Goal: Task Accomplishment & Management: Manage account settings

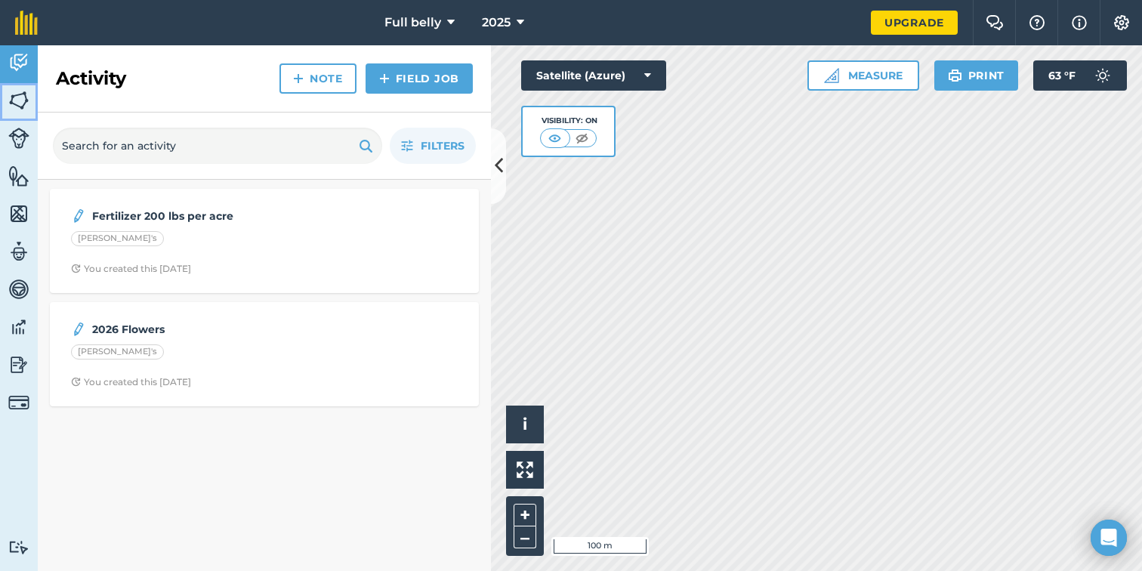
click at [8, 97] on img at bounding box center [18, 100] width 21 height 23
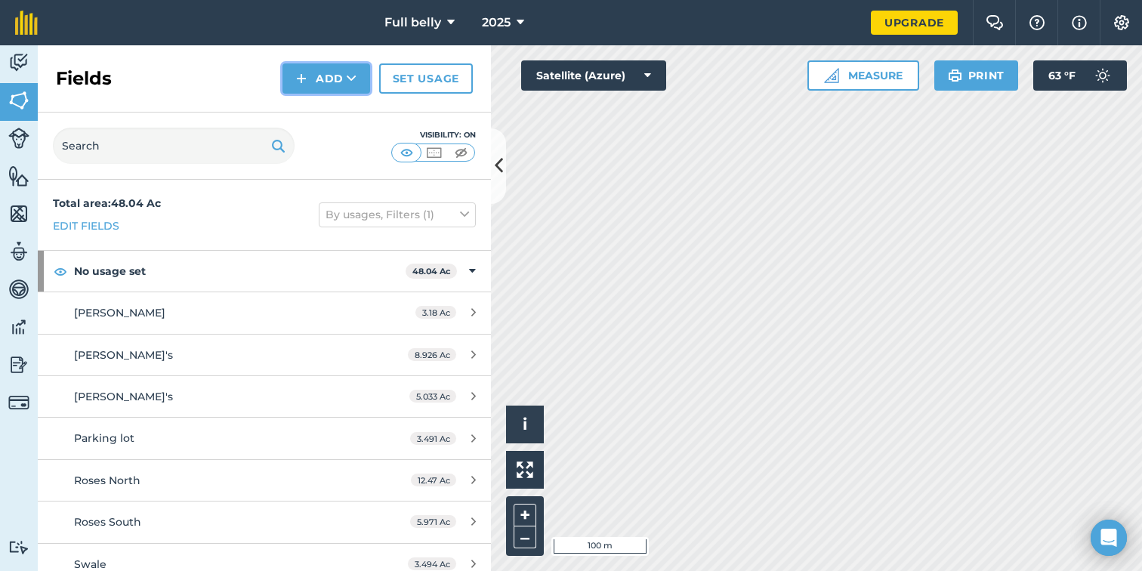
click at [338, 79] on button "Add" at bounding box center [326, 78] width 88 height 30
click at [328, 117] on link "Draw" at bounding box center [326, 112] width 83 height 33
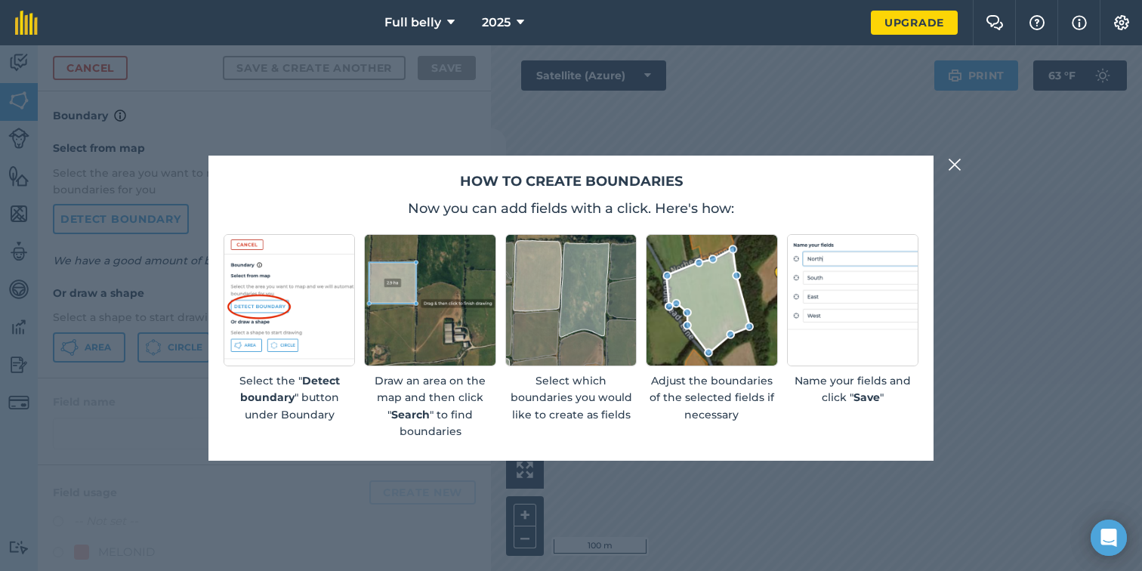
click at [951, 162] on img at bounding box center [955, 165] width 14 height 18
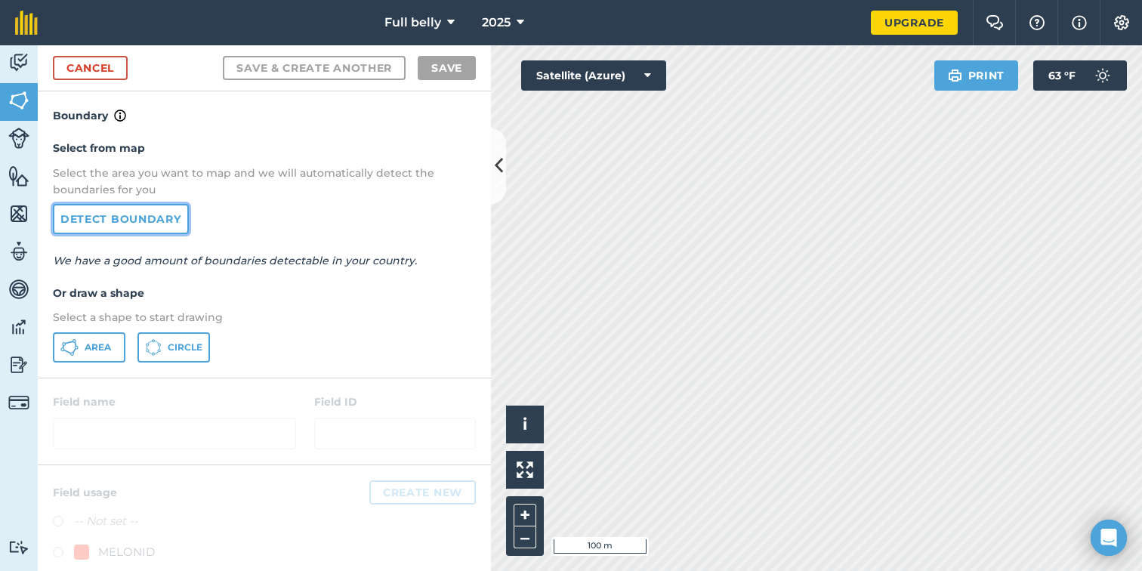
click at [128, 215] on link "Detect boundary" at bounding box center [121, 219] width 136 height 30
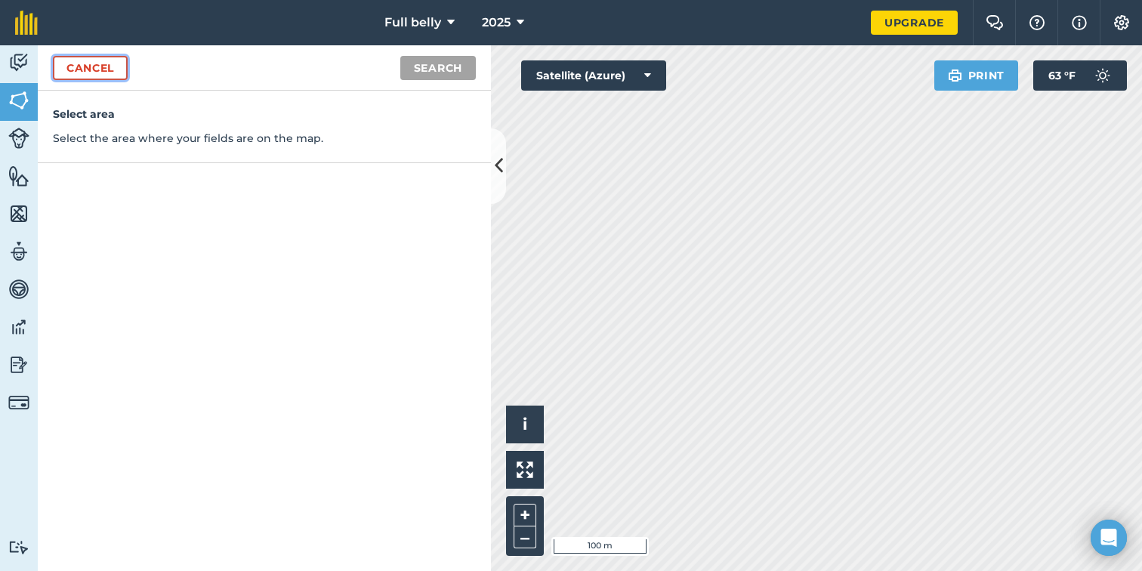
click at [106, 71] on link "Cancel" at bounding box center [90, 68] width 75 height 24
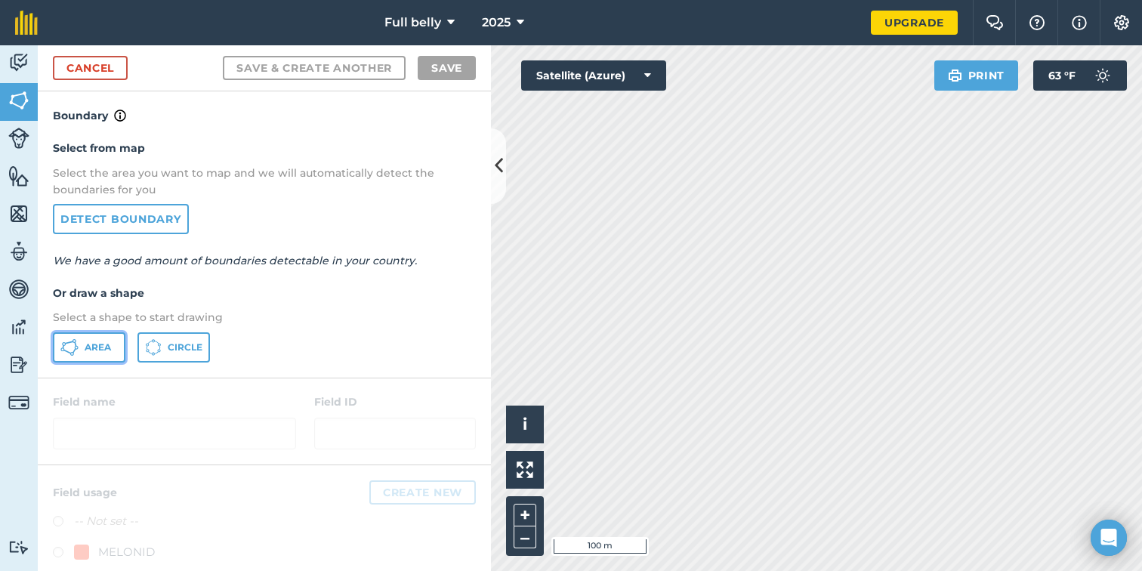
click at [100, 341] on span "Area" at bounding box center [98, 347] width 26 height 12
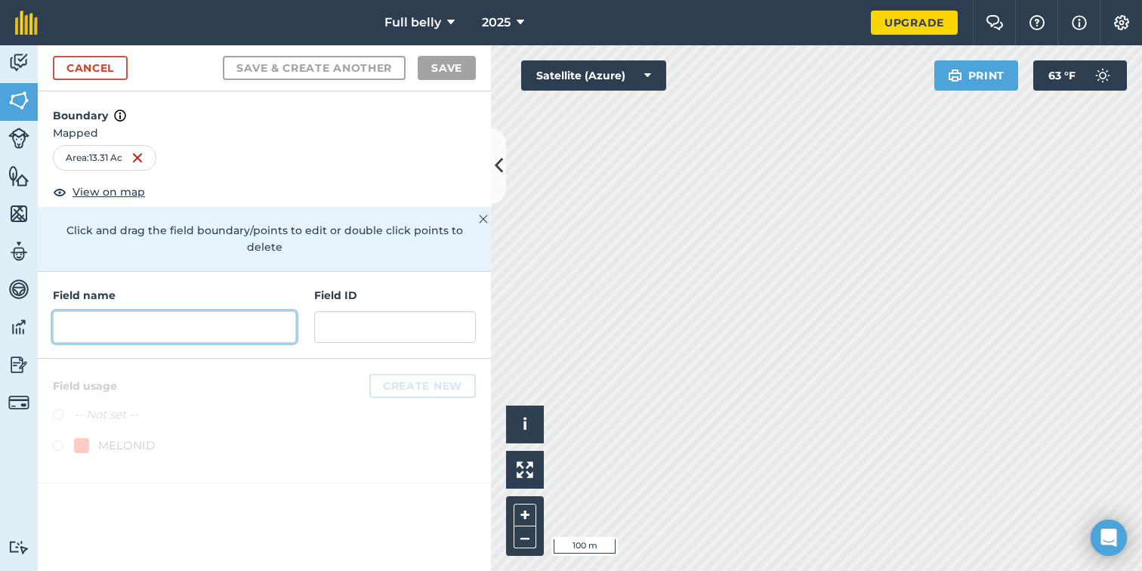
click at [184, 311] on input "text" at bounding box center [174, 327] width 243 height 32
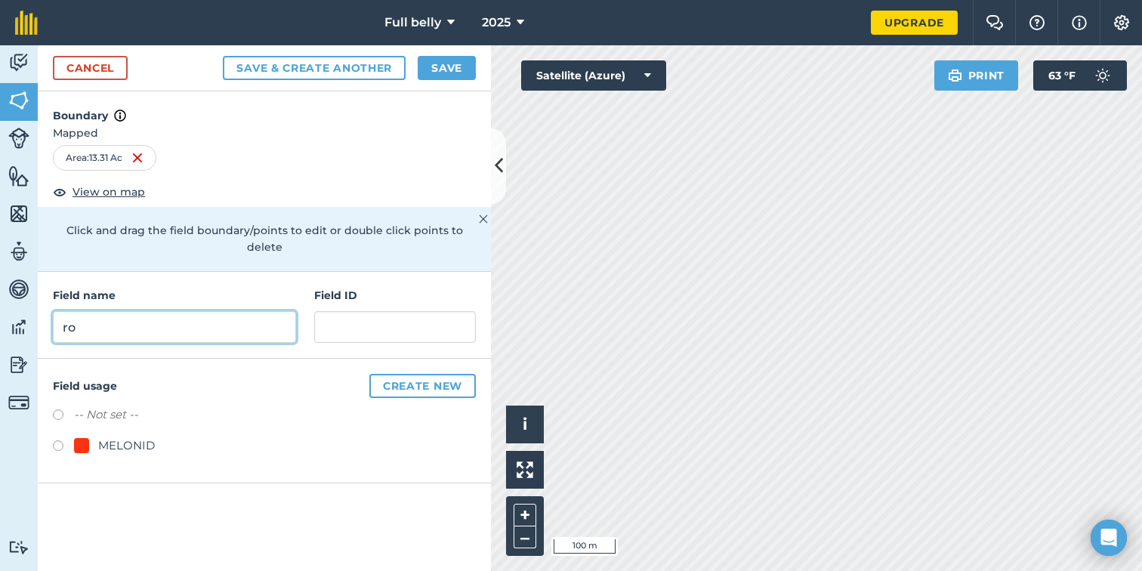
type input "r"
type input "Roses Middle"
click at [415, 374] on button "Create new" at bounding box center [422, 386] width 106 height 24
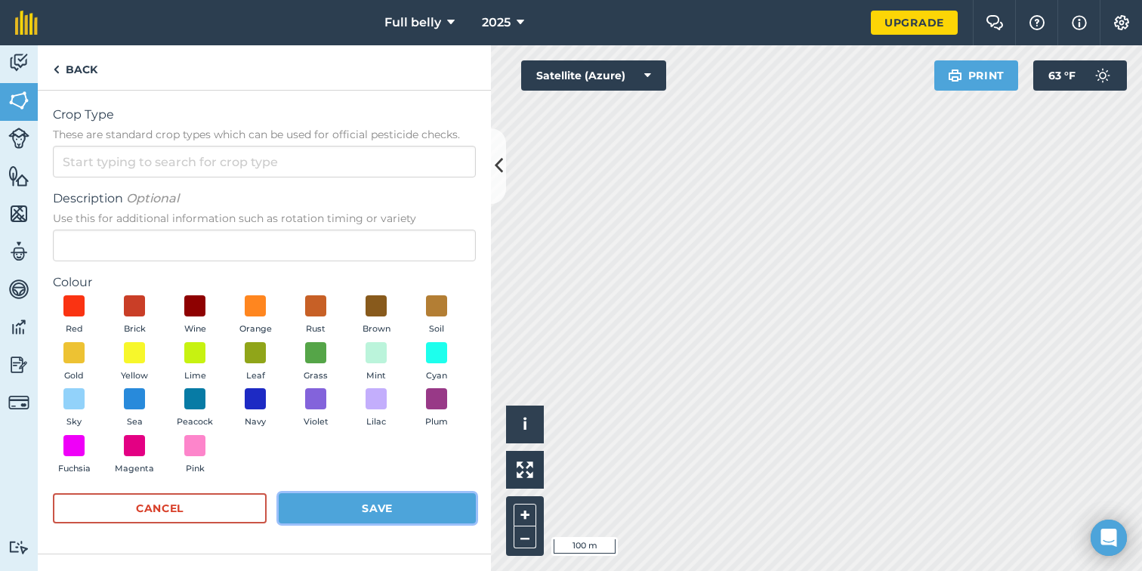
click at [357, 504] on button "Save" at bounding box center [377, 508] width 197 height 30
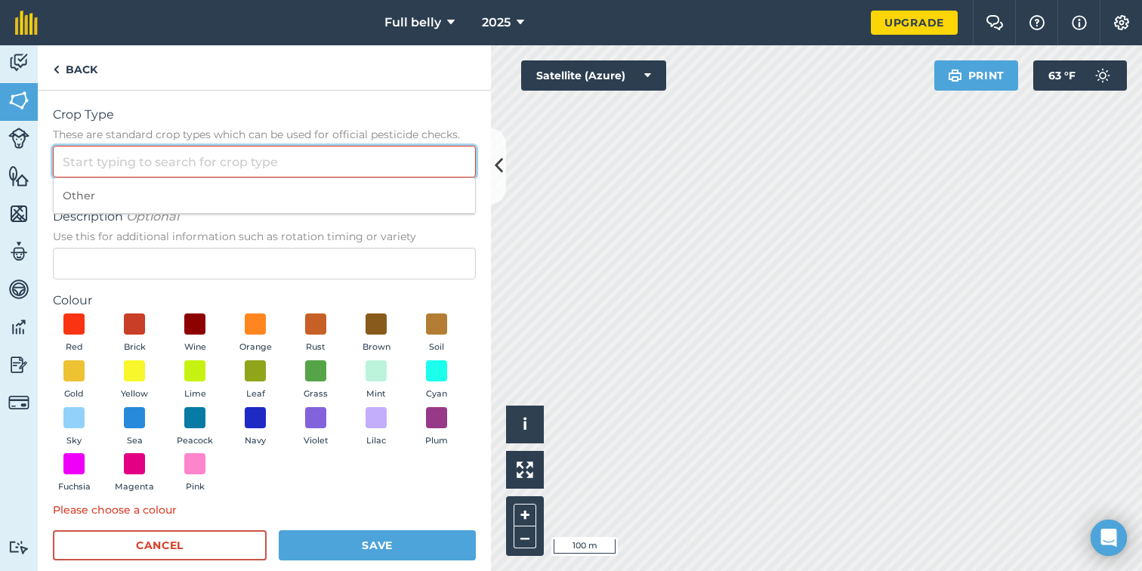
click at [115, 165] on input "Crop Type These are standard crop types which can be used for official pesticid…" at bounding box center [264, 162] width 423 height 32
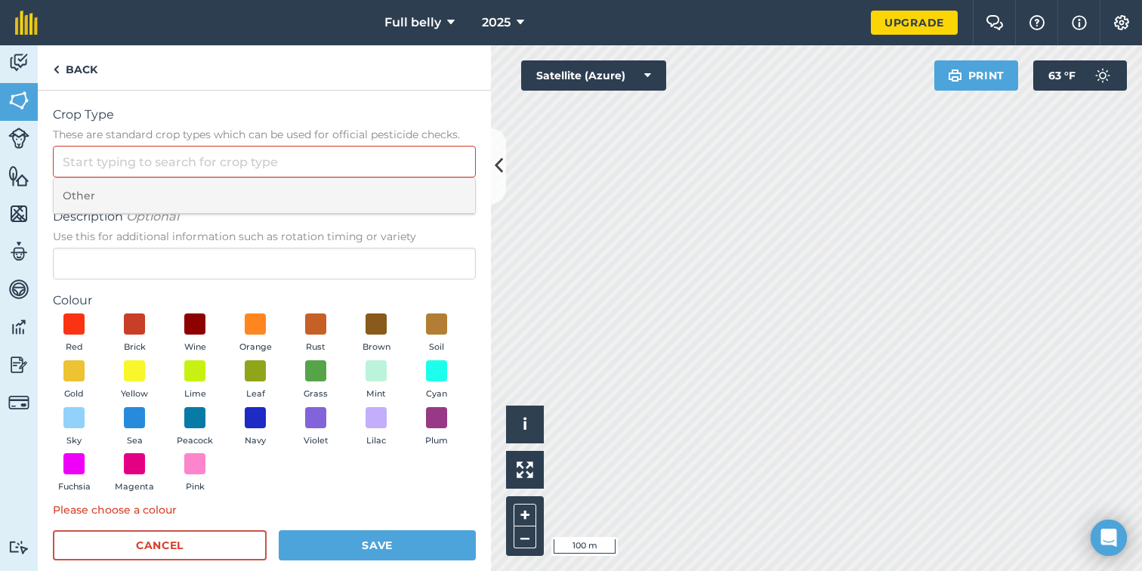
click at [116, 194] on li "Other" at bounding box center [264, 195] width 421 height 35
type input "Other"
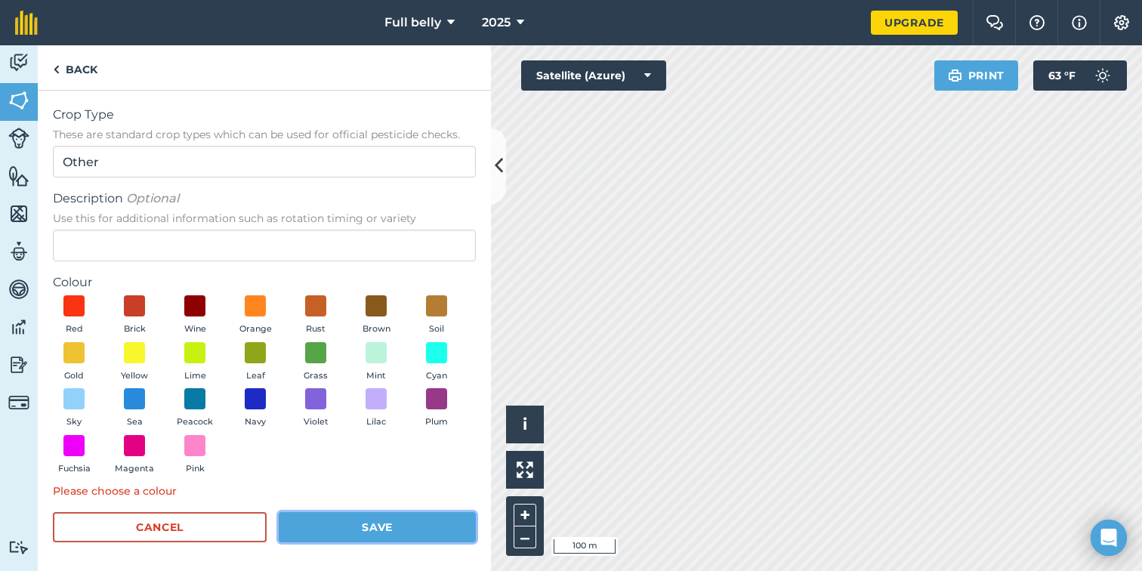
click at [409, 524] on button "Save" at bounding box center [377, 527] width 197 height 30
click at [360, 518] on button "Save" at bounding box center [377, 527] width 197 height 30
click at [265, 305] on span at bounding box center [255, 306] width 23 height 23
click at [421, 524] on button "Save" at bounding box center [377, 527] width 197 height 30
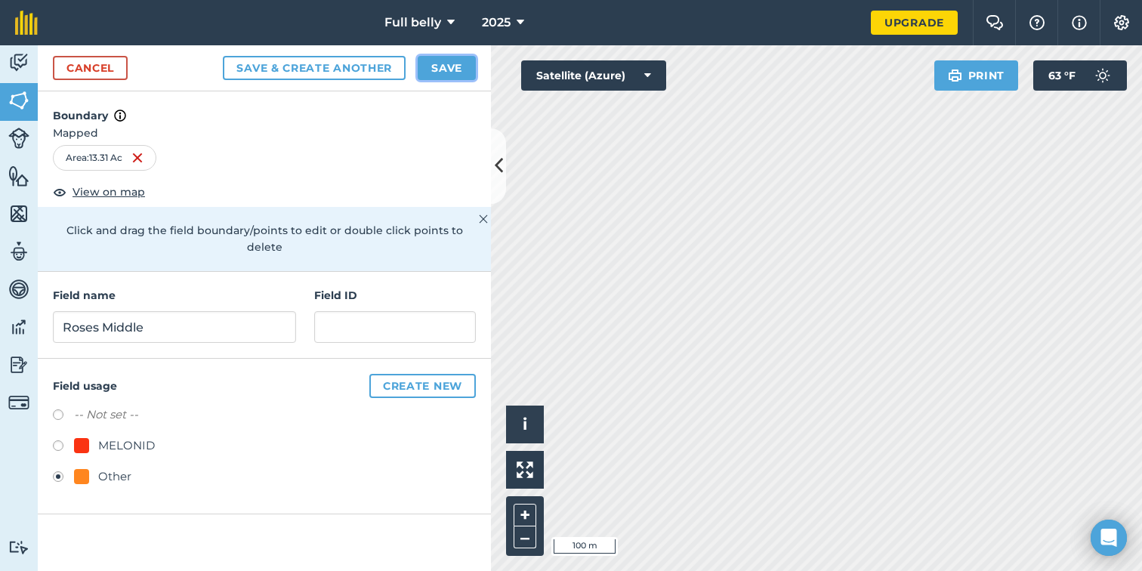
click at [443, 65] on button "Save" at bounding box center [447, 68] width 58 height 24
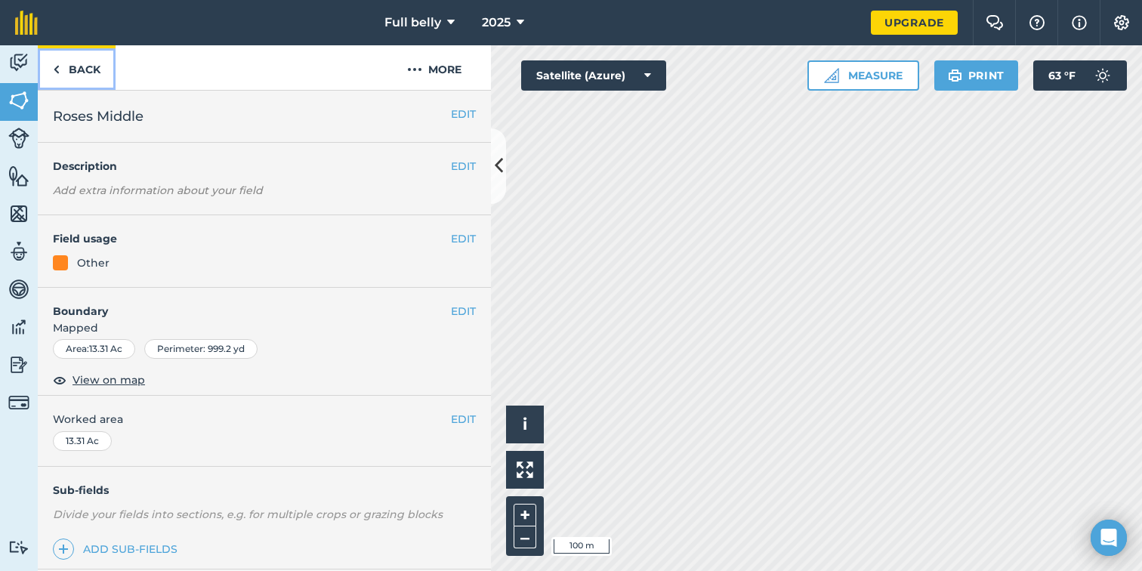
click at [85, 71] on link "Back" at bounding box center [77, 67] width 78 height 45
click at [97, 264] on div "Other" at bounding box center [93, 262] width 32 height 17
click at [466, 239] on button "EDIT" at bounding box center [463, 238] width 25 height 17
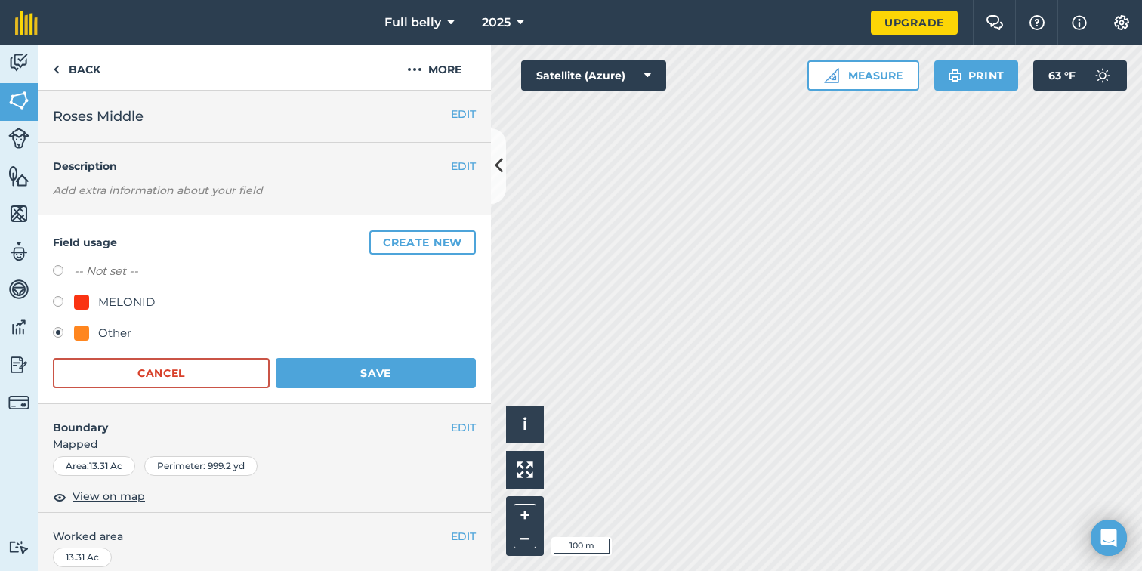
click at [54, 272] on label at bounding box center [63, 272] width 21 height 15
radio input "true"
radio input "false"
click at [332, 365] on button "Save" at bounding box center [376, 373] width 200 height 30
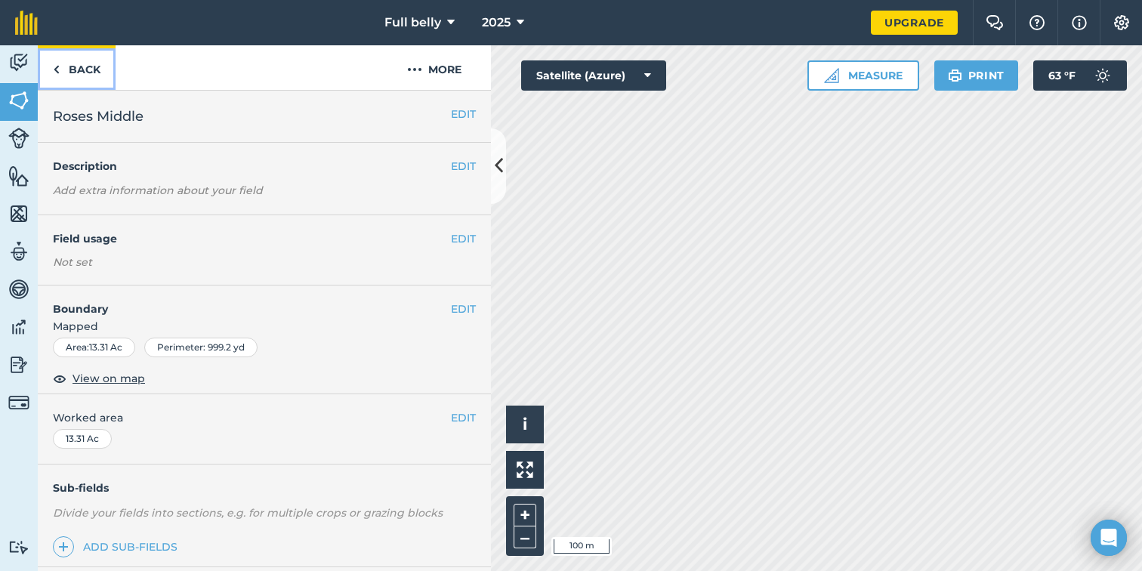
click at [81, 63] on link "Back" at bounding box center [77, 67] width 78 height 45
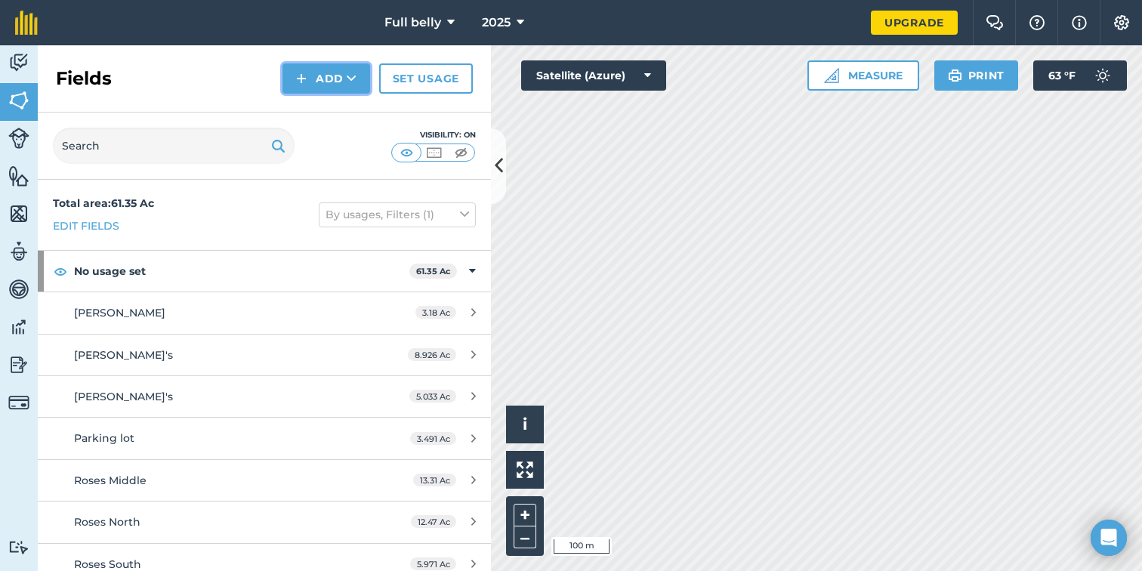
click at [328, 69] on button "Add" at bounding box center [326, 78] width 88 height 30
click at [333, 110] on link "Draw" at bounding box center [326, 112] width 83 height 33
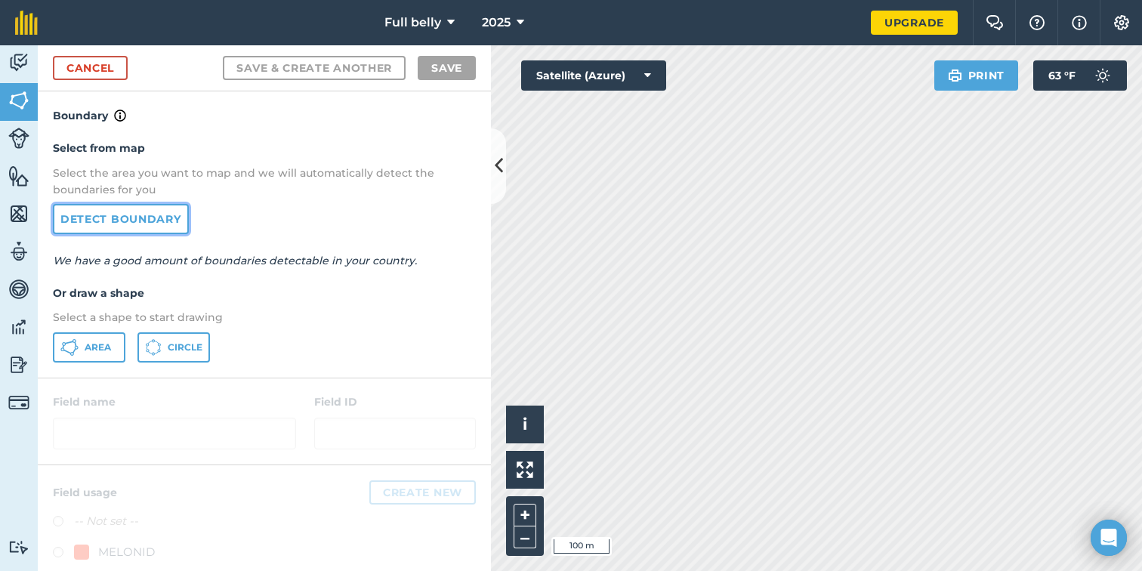
click at [153, 227] on link "Detect boundary" at bounding box center [121, 219] width 136 height 30
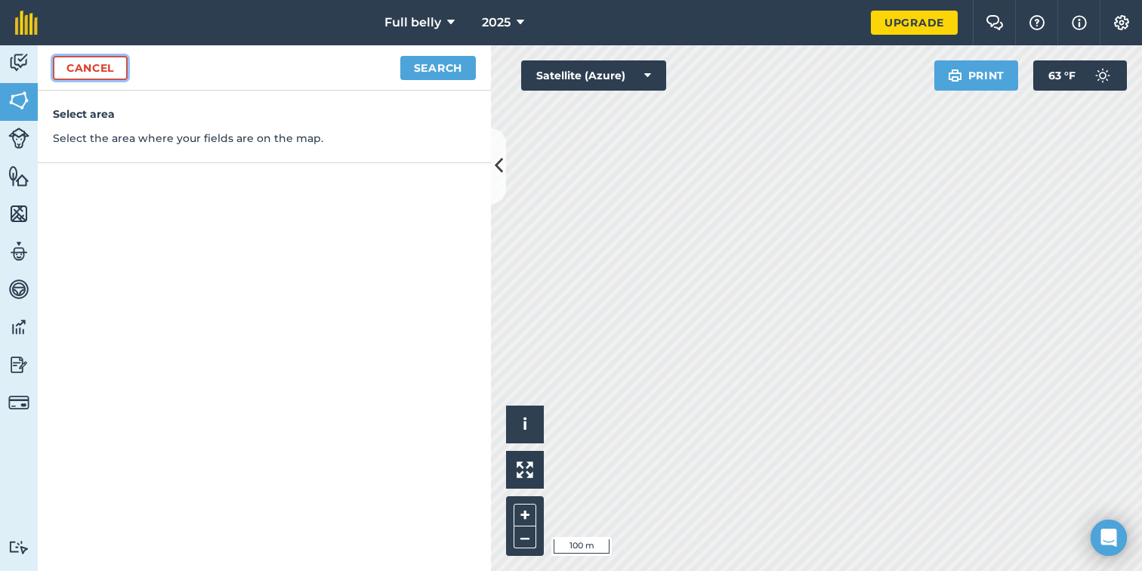
click at [114, 63] on link "Cancel" at bounding box center [90, 68] width 75 height 24
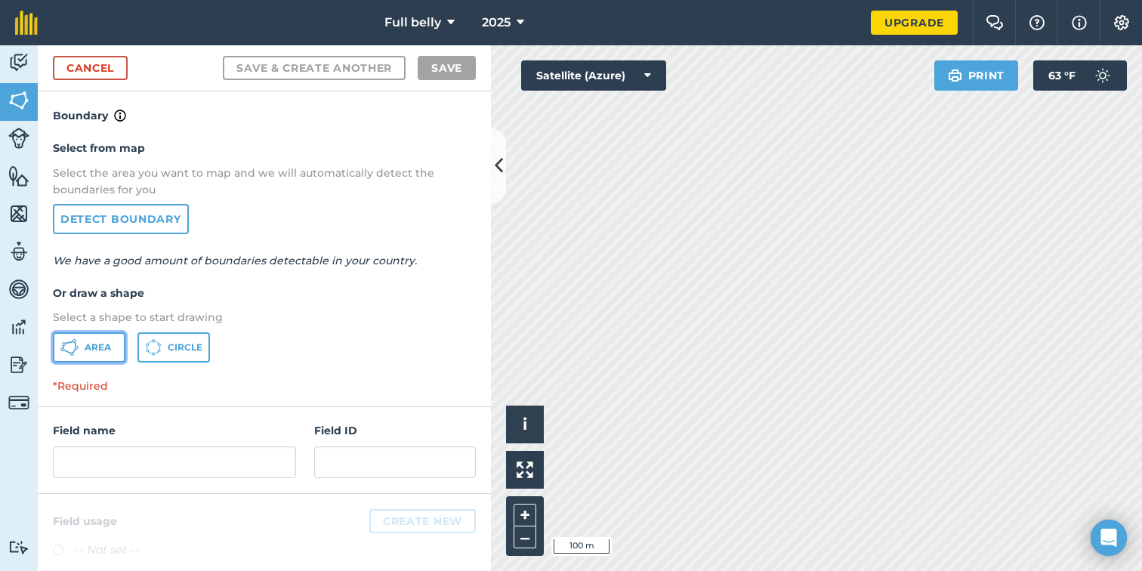
click at [105, 335] on button "Area" at bounding box center [89, 347] width 72 height 30
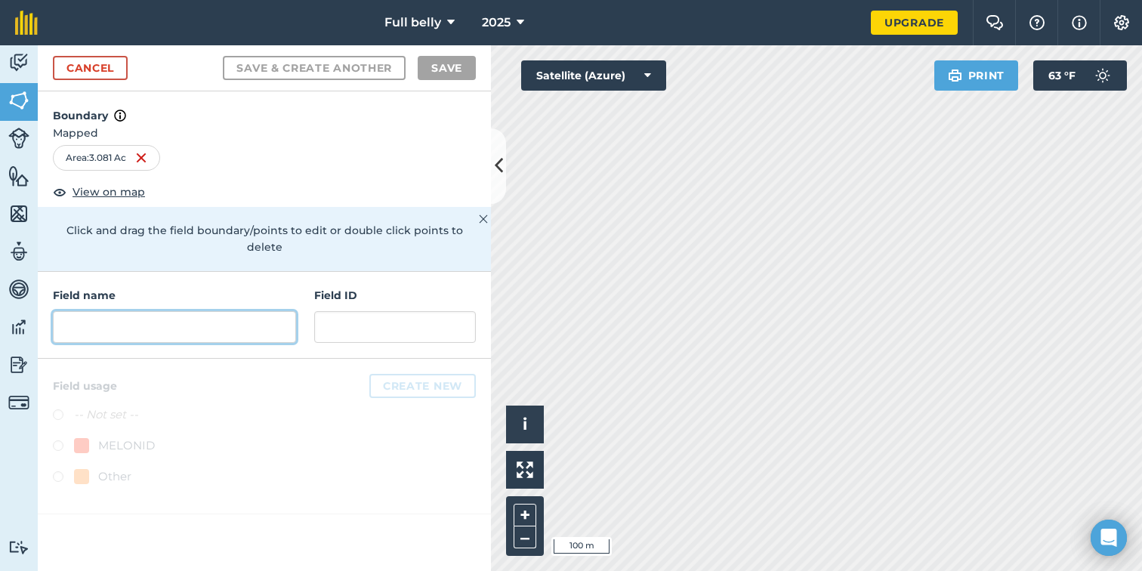
click at [125, 315] on input "text" at bounding box center [174, 327] width 243 height 32
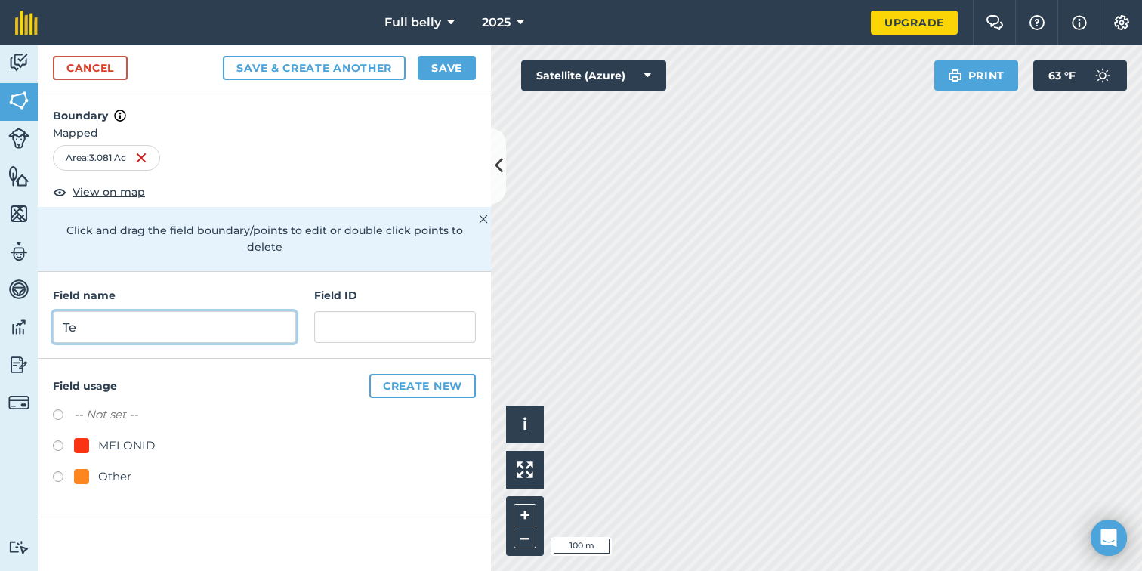
type input "T"
type input "Yurt Field"
click at [443, 66] on button "Save" at bounding box center [447, 68] width 58 height 24
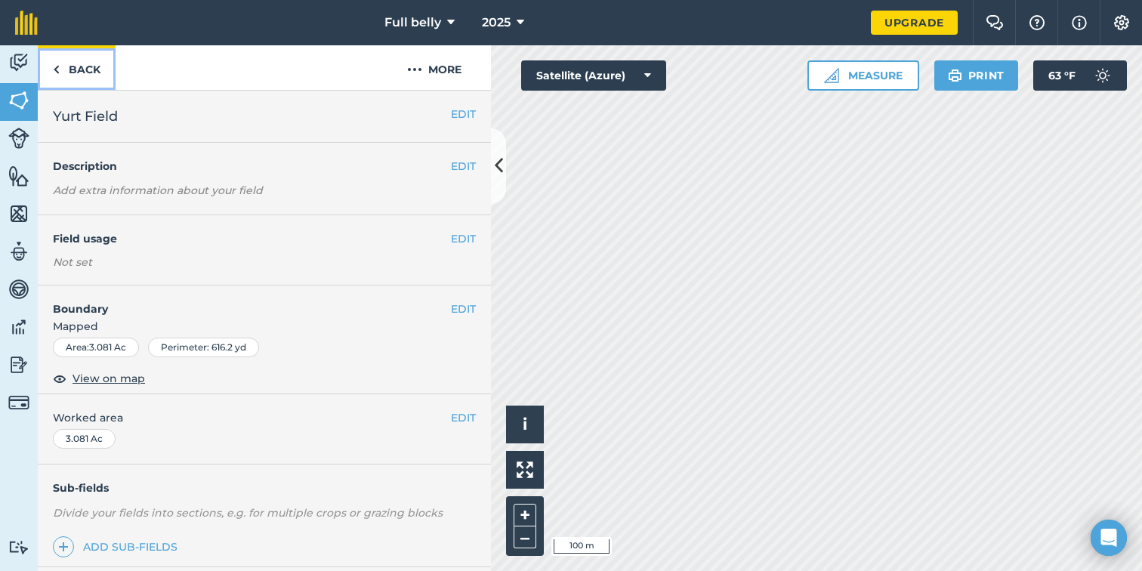
click at [71, 70] on link "Back" at bounding box center [77, 67] width 78 height 45
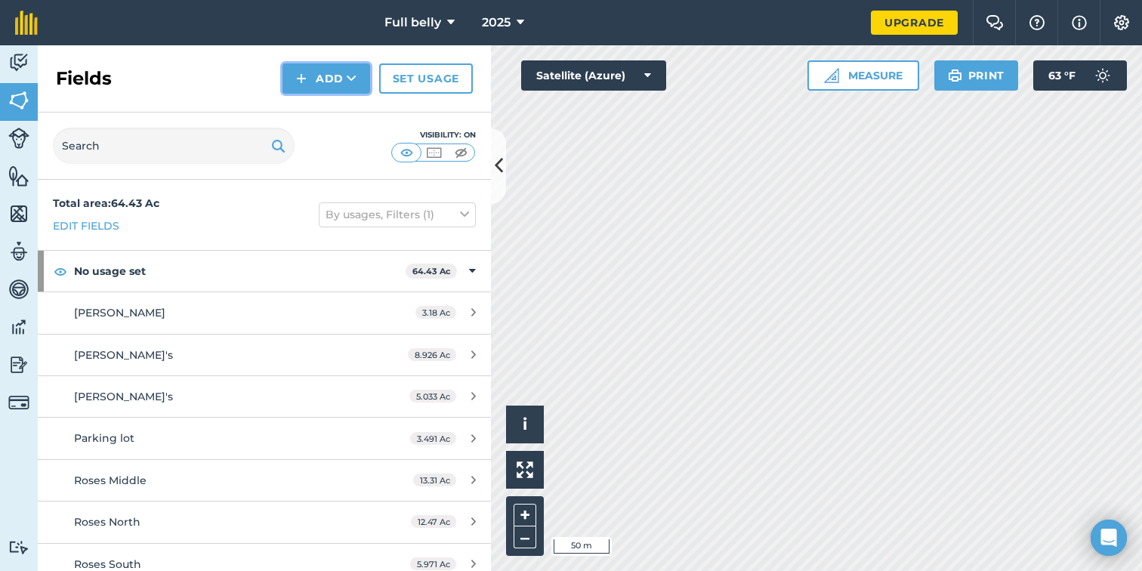
click at [329, 87] on button "Add" at bounding box center [326, 78] width 88 height 30
click at [324, 113] on link "Draw" at bounding box center [326, 112] width 83 height 33
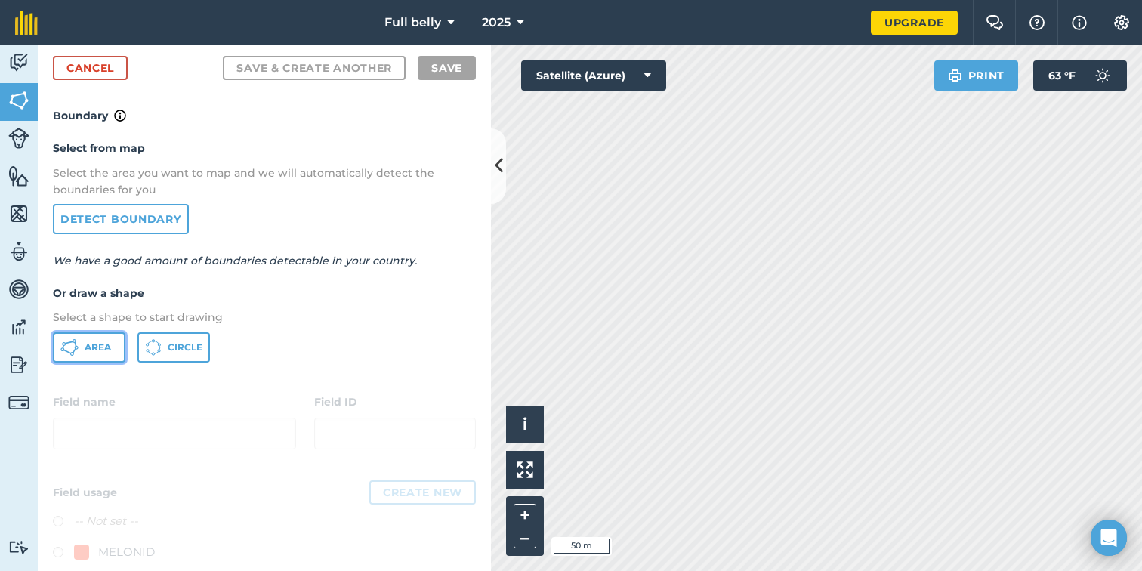
click at [116, 333] on button "Area" at bounding box center [89, 347] width 72 height 30
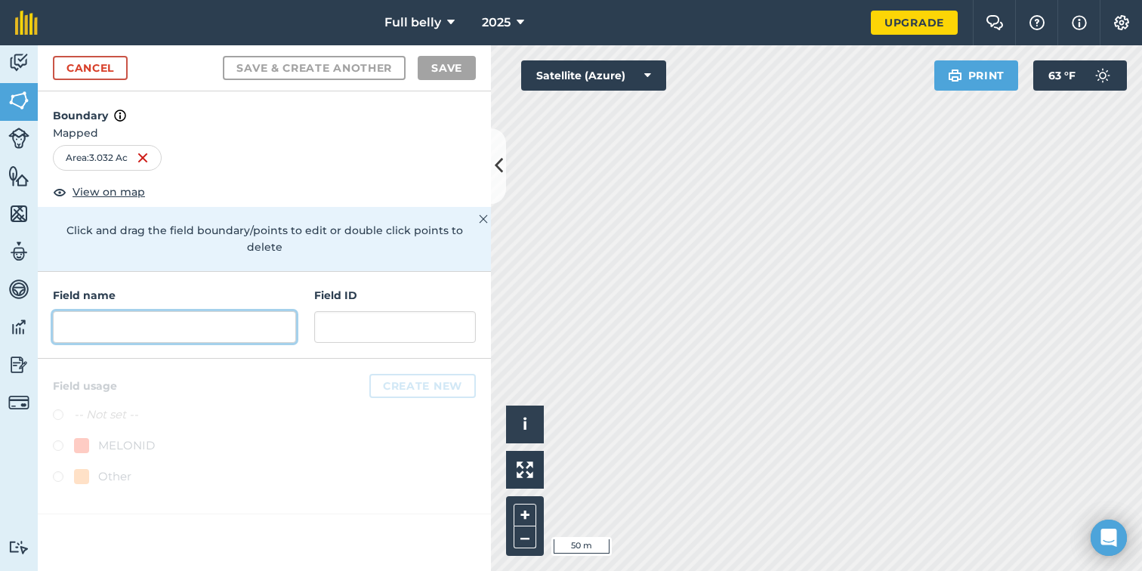
click at [150, 311] on input "text" at bounding box center [174, 327] width 243 height 32
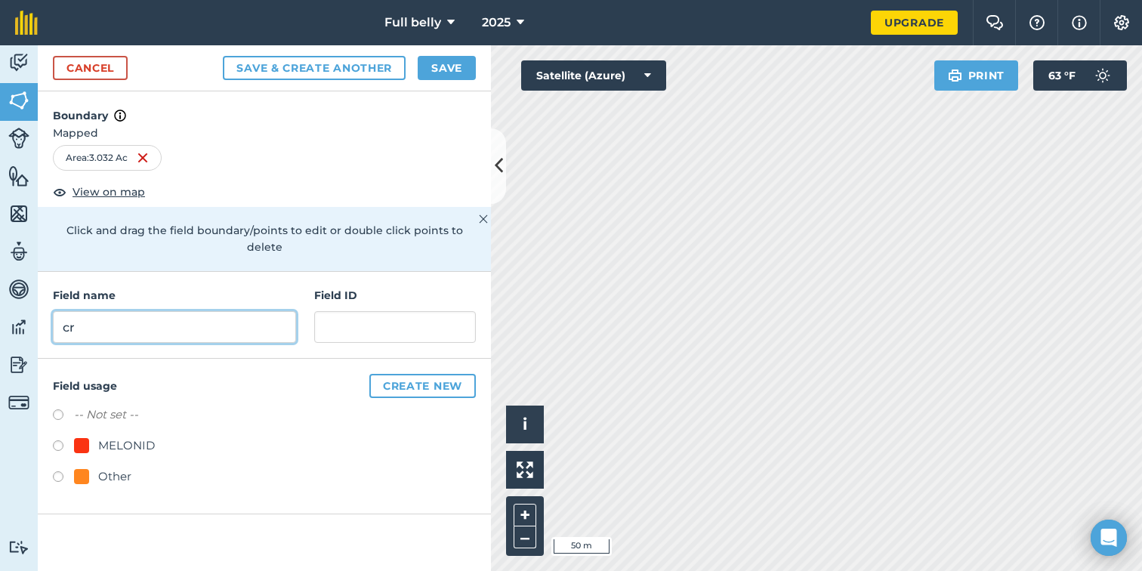
type input "c"
type input "[GEOGRAPHIC_DATA]"
click at [441, 69] on button "Save" at bounding box center [447, 68] width 58 height 24
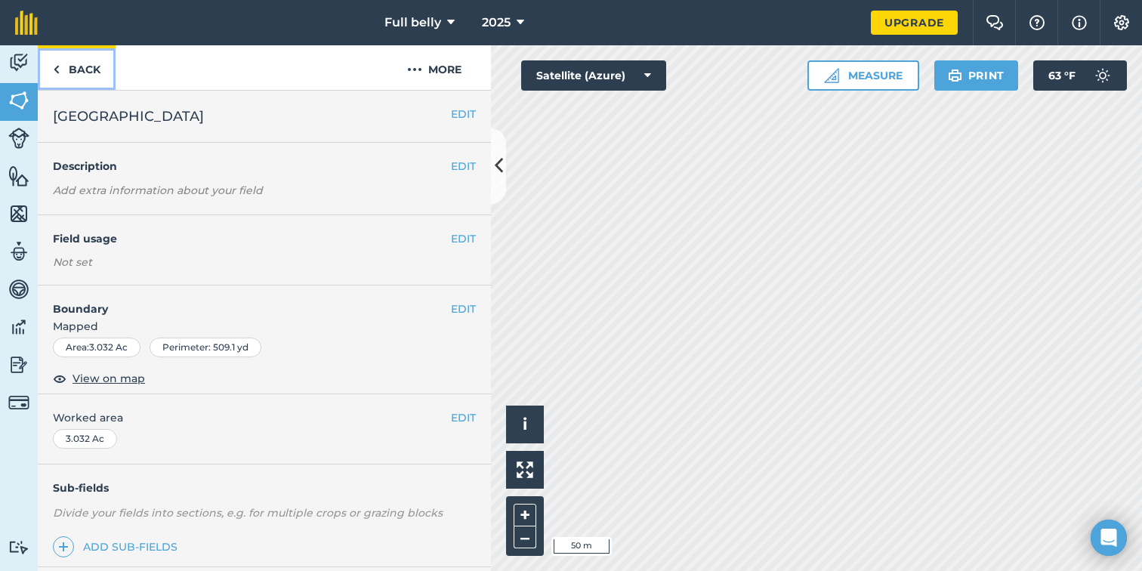
click at [65, 66] on link "Back" at bounding box center [77, 67] width 78 height 45
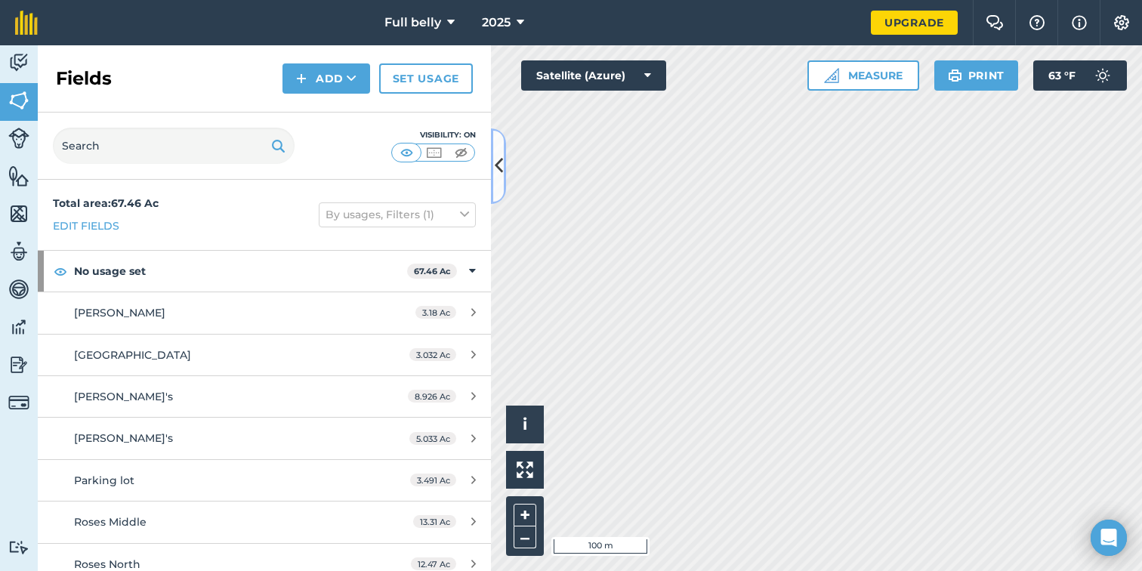
click at [496, 159] on icon at bounding box center [499, 166] width 8 height 26
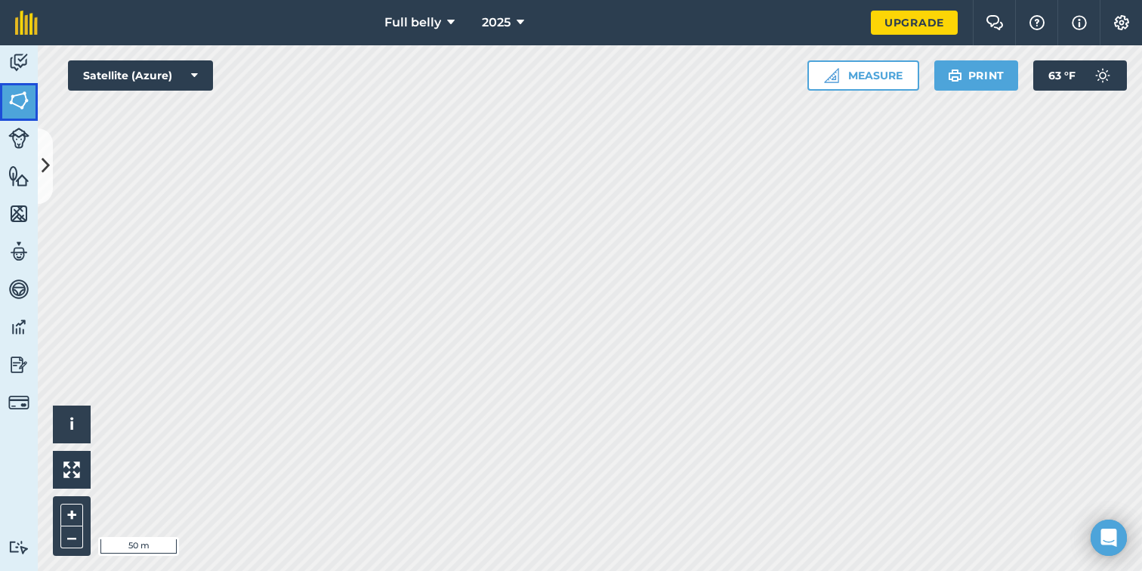
click at [12, 99] on img at bounding box center [18, 100] width 21 height 23
click at [42, 164] on icon at bounding box center [46, 166] width 8 height 26
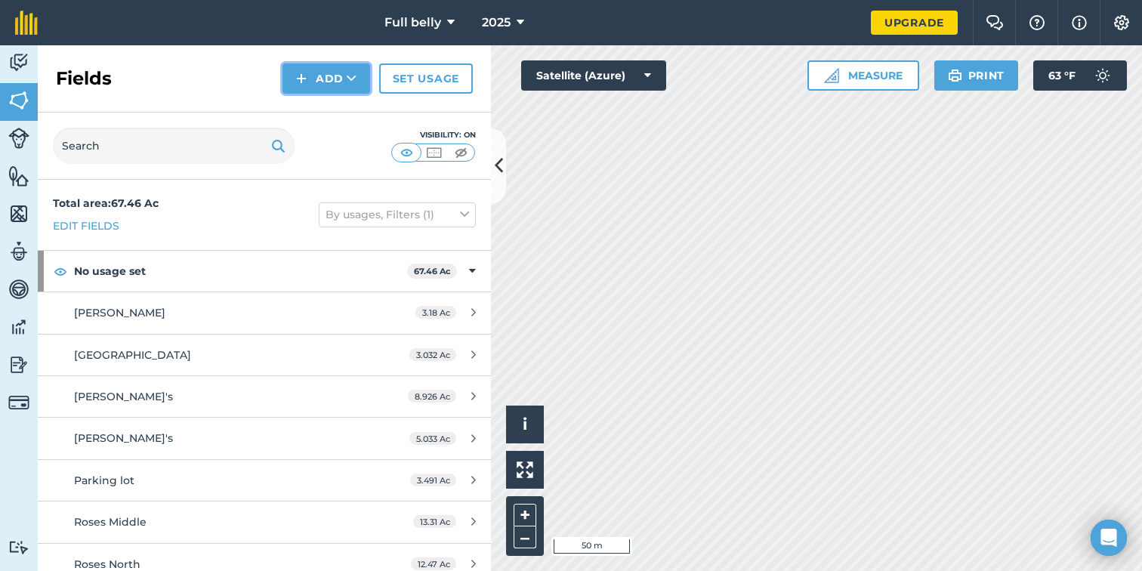
click at [350, 83] on icon at bounding box center [352, 78] width 10 height 15
click at [313, 122] on link "Draw" at bounding box center [326, 112] width 83 height 33
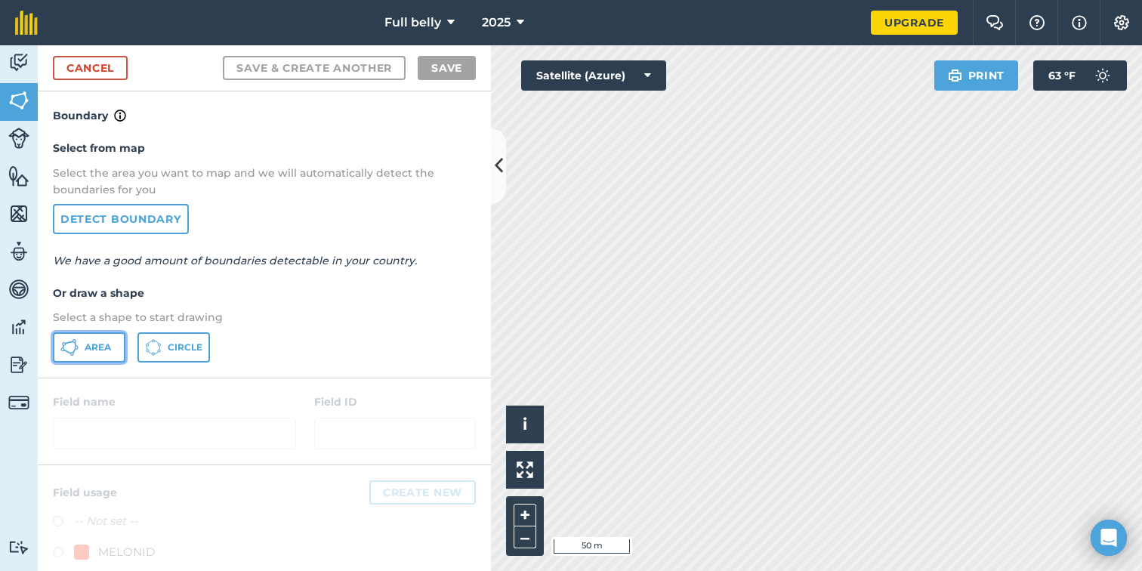
click at [94, 356] on button "Area" at bounding box center [89, 347] width 72 height 30
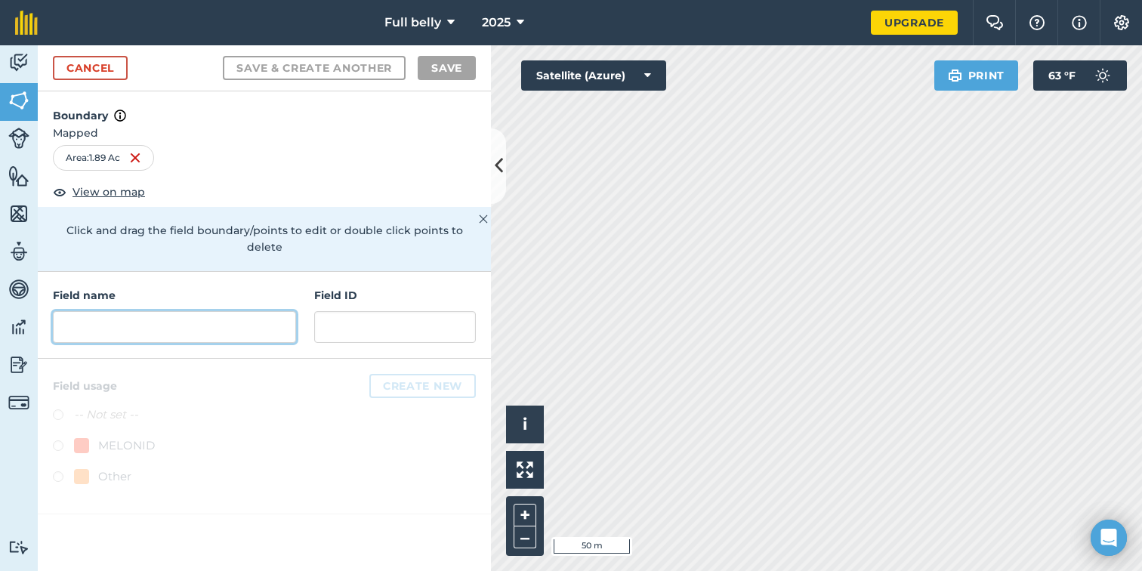
click at [153, 311] on input "text" at bounding box center [174, 327] width 243 height 32
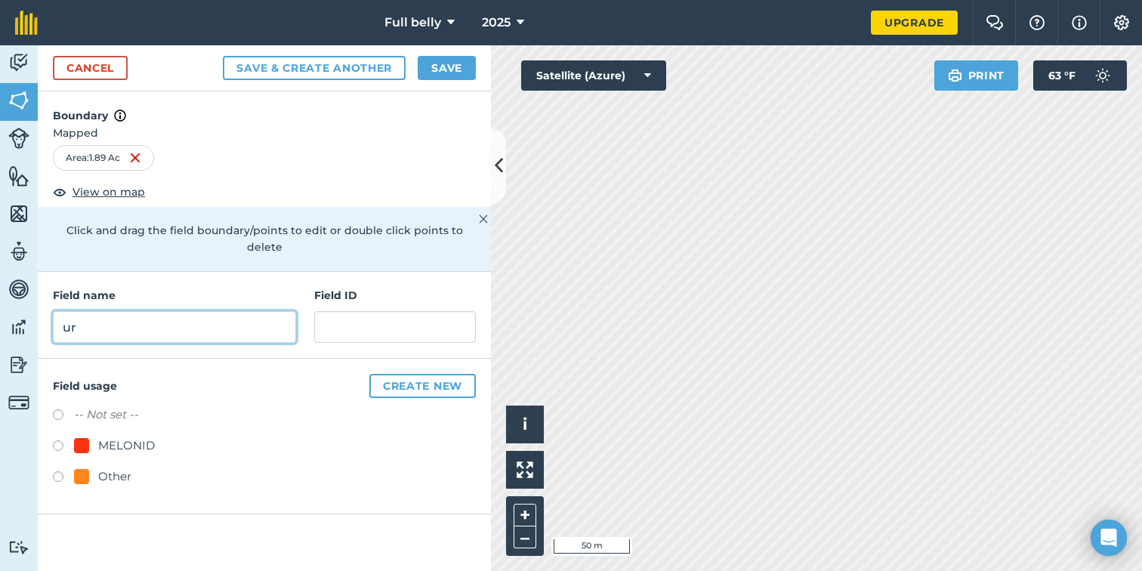
type input "u"
type input "Shop Field"
click at [449, 60] on button "Save" at bounding box center [447, 68] width 58 height 24
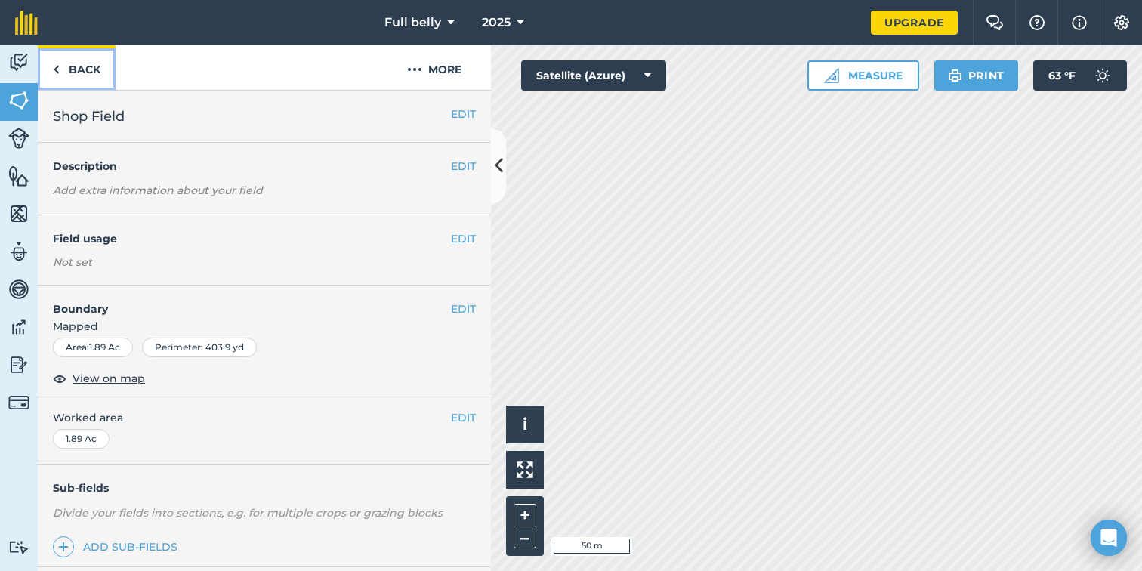
click at [97, 76] on link "Back" at bounding box center [77, 67] width 78 height 45
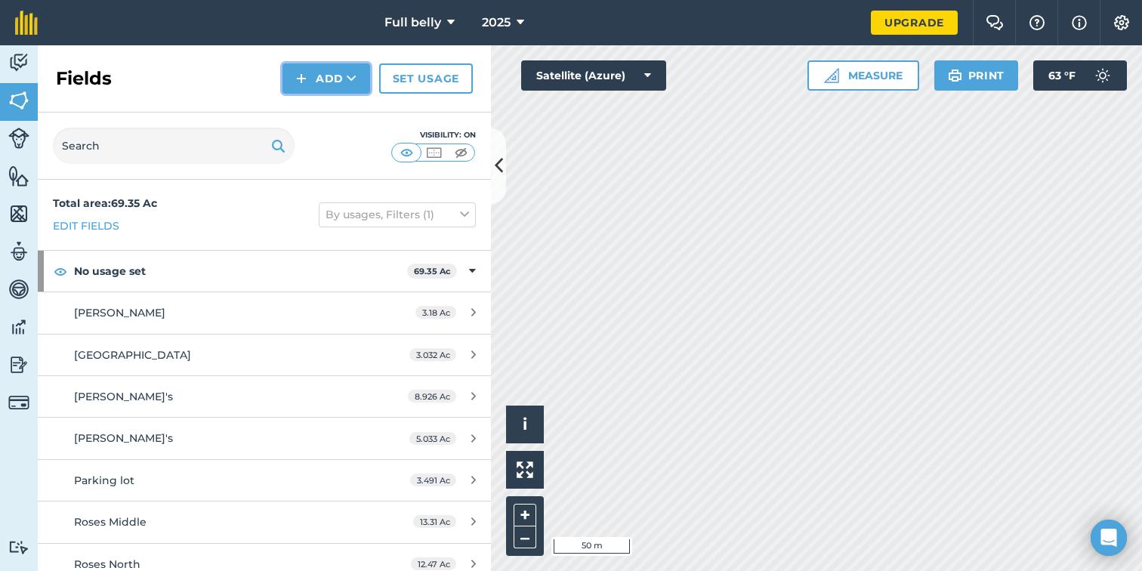
click at [336, 82] on button "Add" at bounding box center [326, 78] width 88 height 30
click at [297, 78] on img at bounding box center [301, 78] width 11 height 18
click at [299, 122] on link "Draw" at bounding box center [326, 112] width 83 height 33
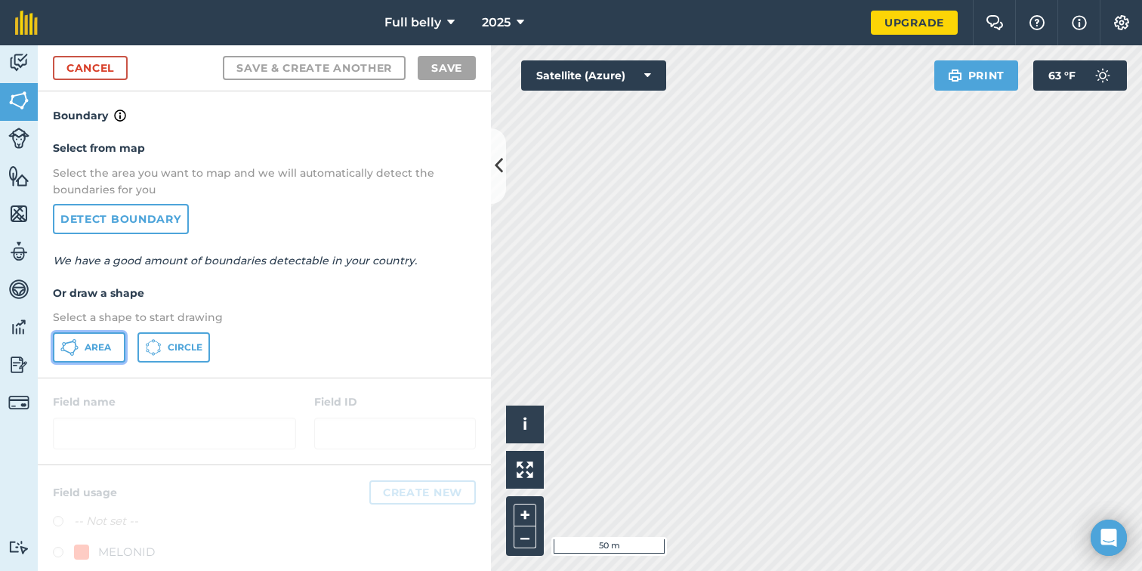
click at [88, 341] on span "Area" at bounding box center [98, 347] width 26 height 12
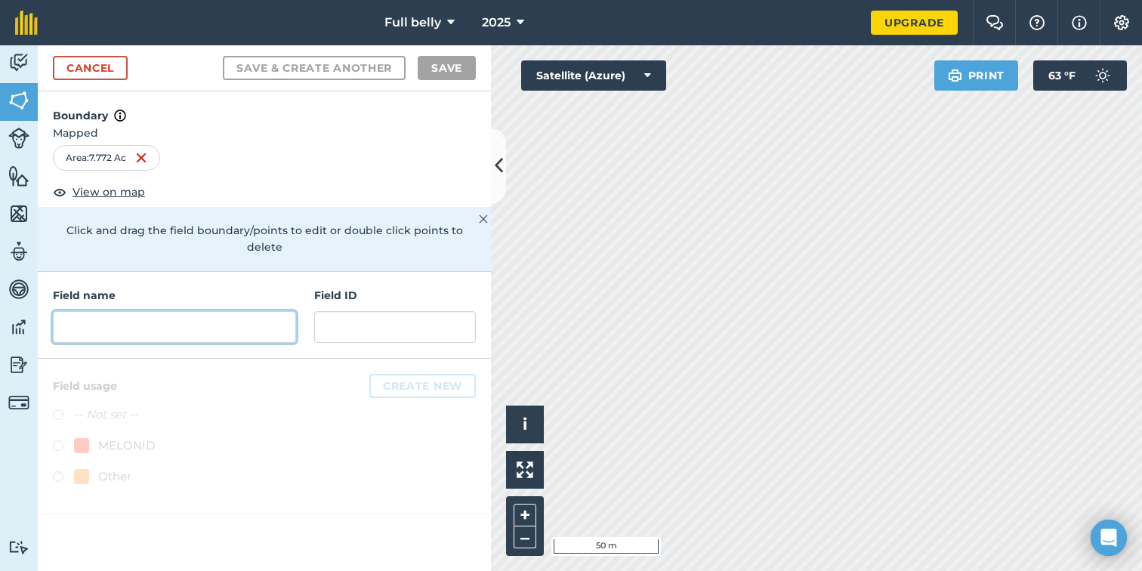
click at [169, 311] on input "text" at bounding box center [174, 327] width 243 height 32
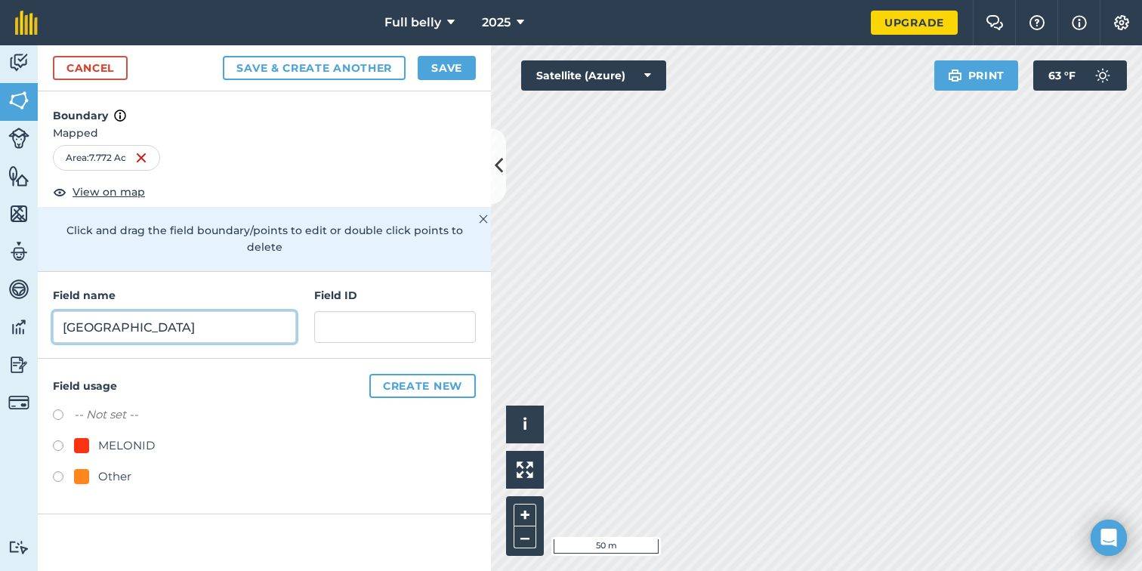
type input "[GEOGRAPHIC_DATA]"
click at [455, 60] on button "Save" at bounding box center [447, 68] width 58 height 24
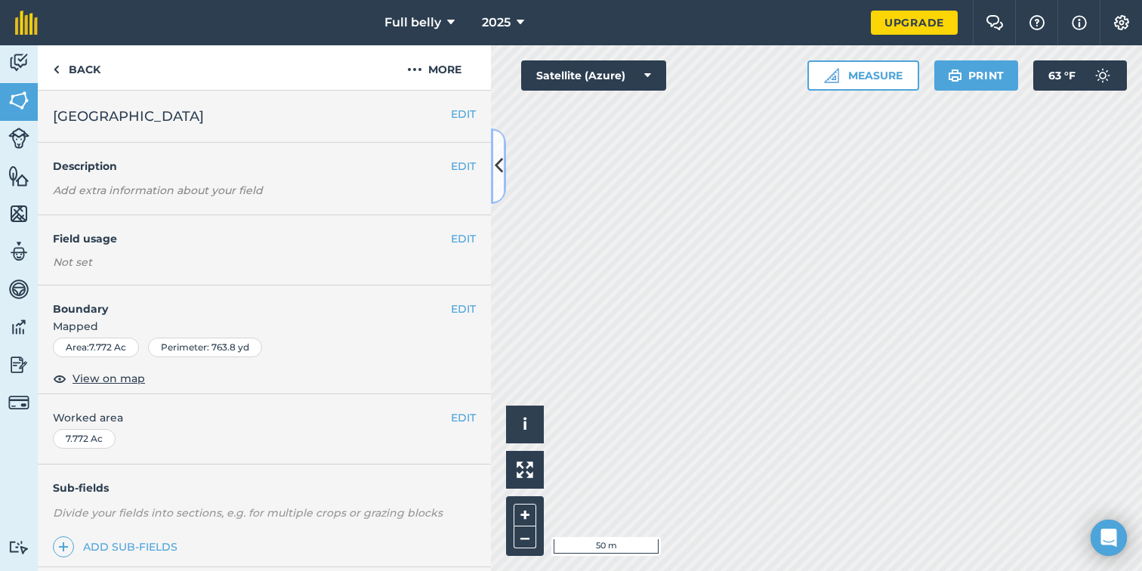
click at [500, 159] on icon at bounding box center [499, 166] width 8 height 26
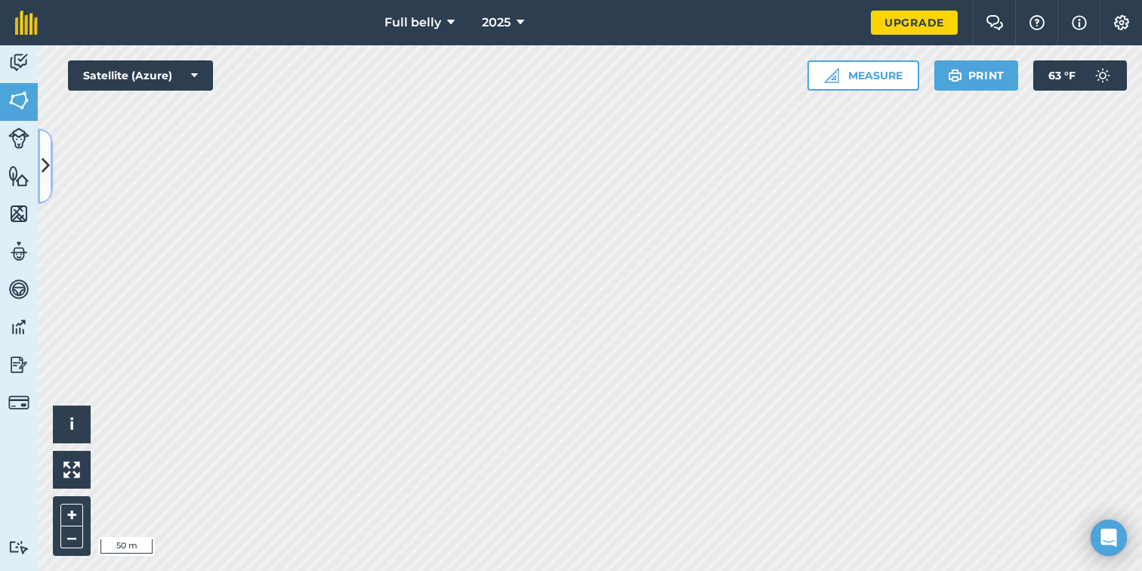
click at [44, 162] on icon at bounding box center [46, 166] width 8 height 26
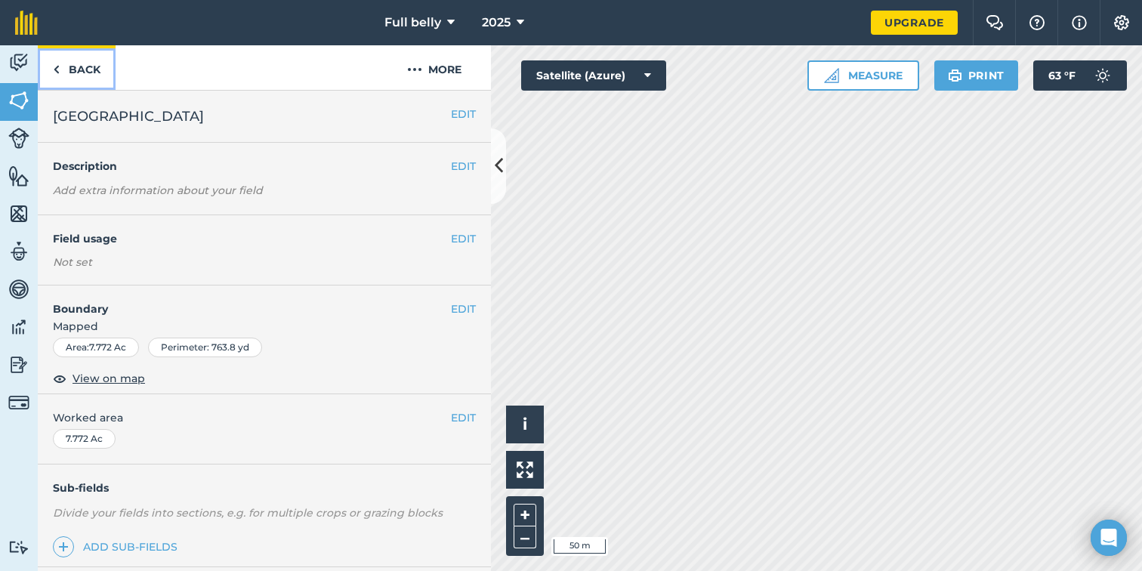
click at [77, 68] on link "Back" at bounding box center [77, 67] width 78 height 45
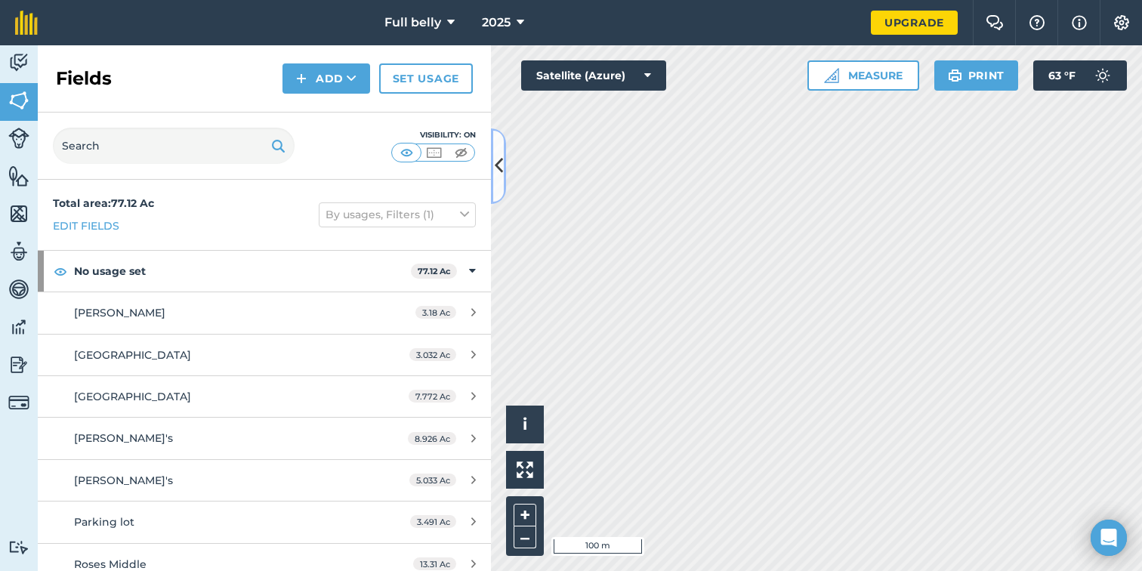
click at [493, 165] on button at bounding box center [498, 166] width 15 height 76
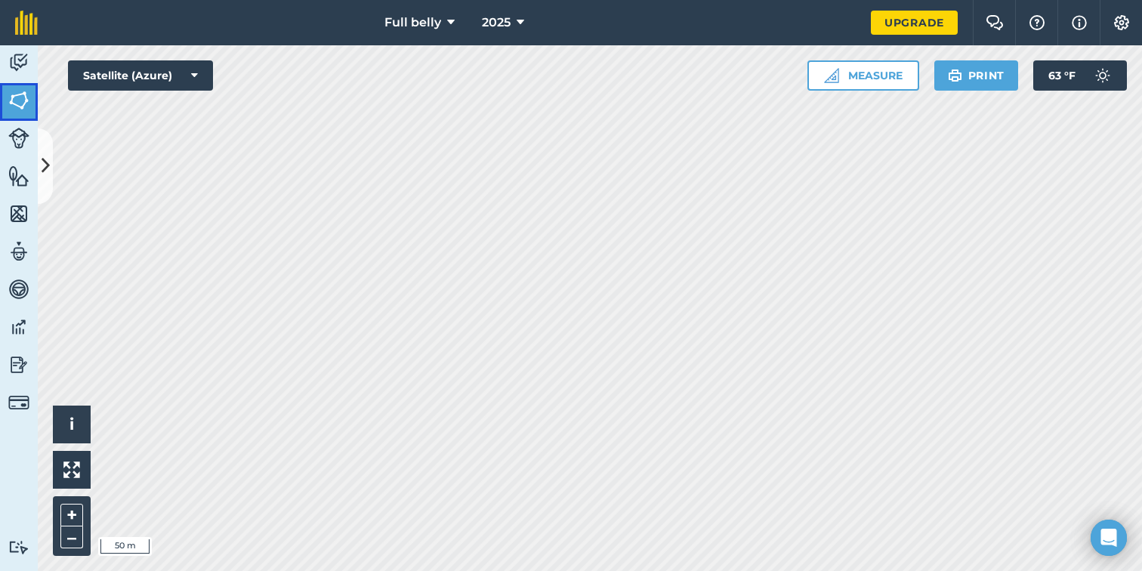
click at [18, 109] on img at bounding box center [18, 100] width 21 height 23
click at [44, 167] on icon at bounding box center [46, 166] width 8 height 26
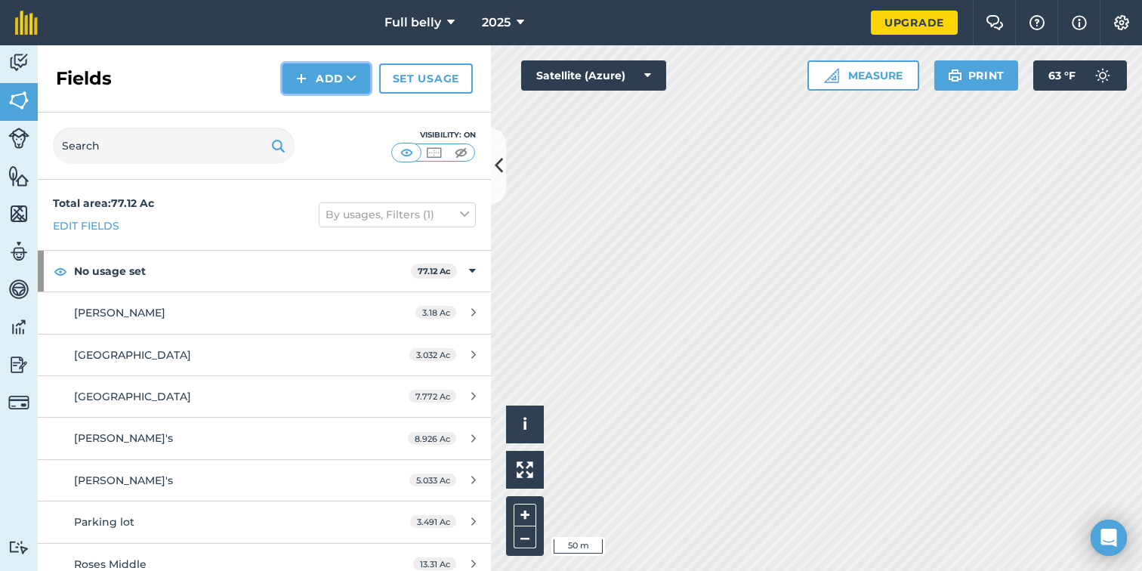
click at [331, 79] on button "Add" at bounding box center [326, 78] width 88 height 30
click at [340, 116] on link "Draw" at bounding box center [326, 112] width 83 height 33
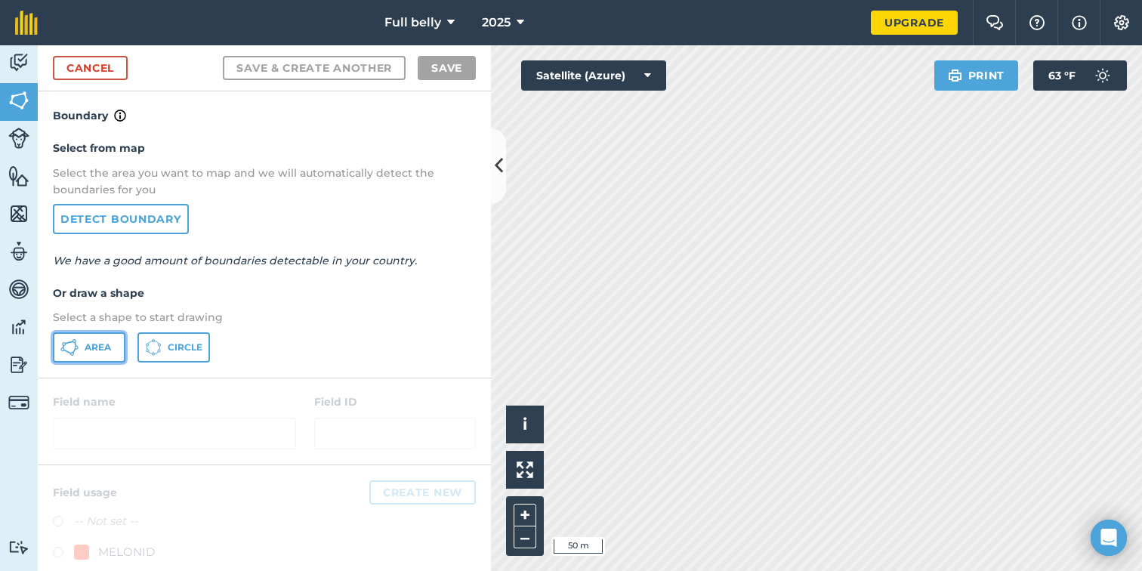
click at [89, 344] on span "Area" at bounding box center [98, 347] width 26 height 12
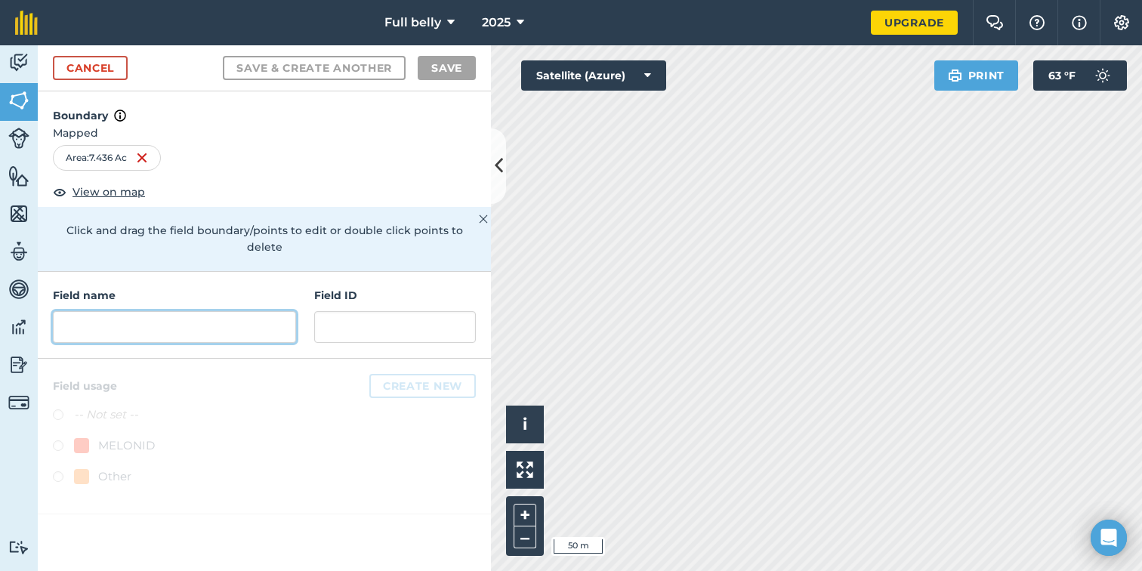
click at [199, 320] on input "text" at bounding box center [174, 327] width 243 height 32
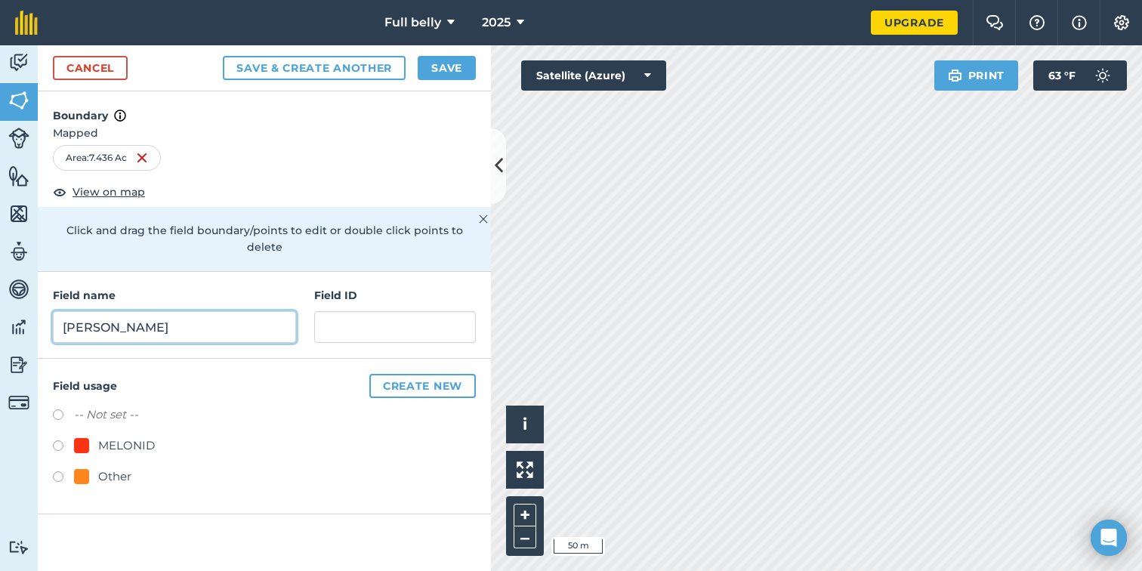
type input "[PERSON_NAME]"
click at [430, 64] on button "Save" at bounding box center [447, 68] width 58 height 24
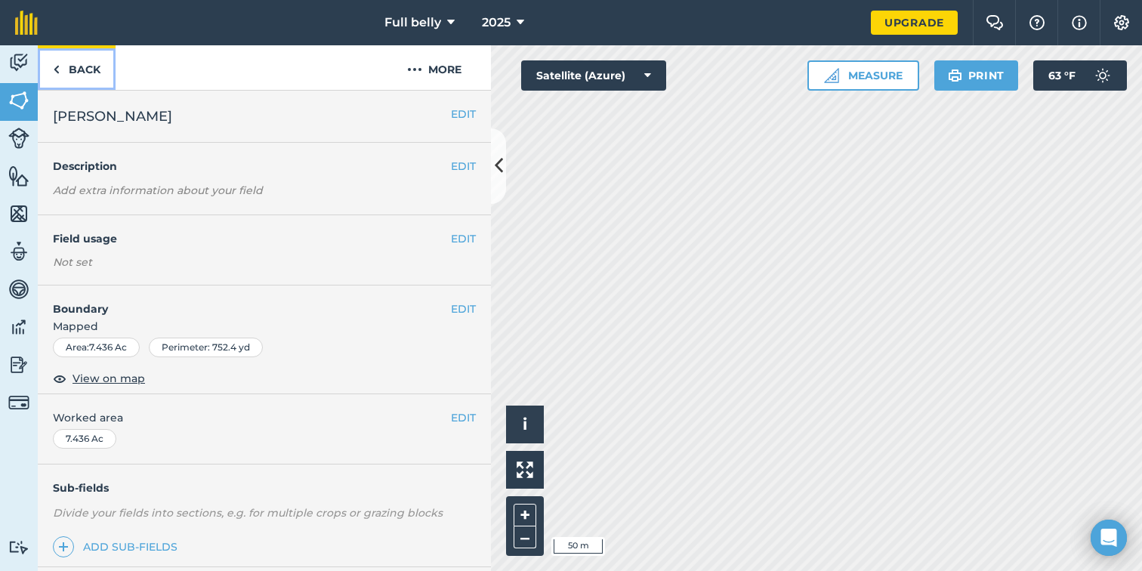
click at [82, 69] on link "Back" at bounding box center [77, 67] width 78 height 45
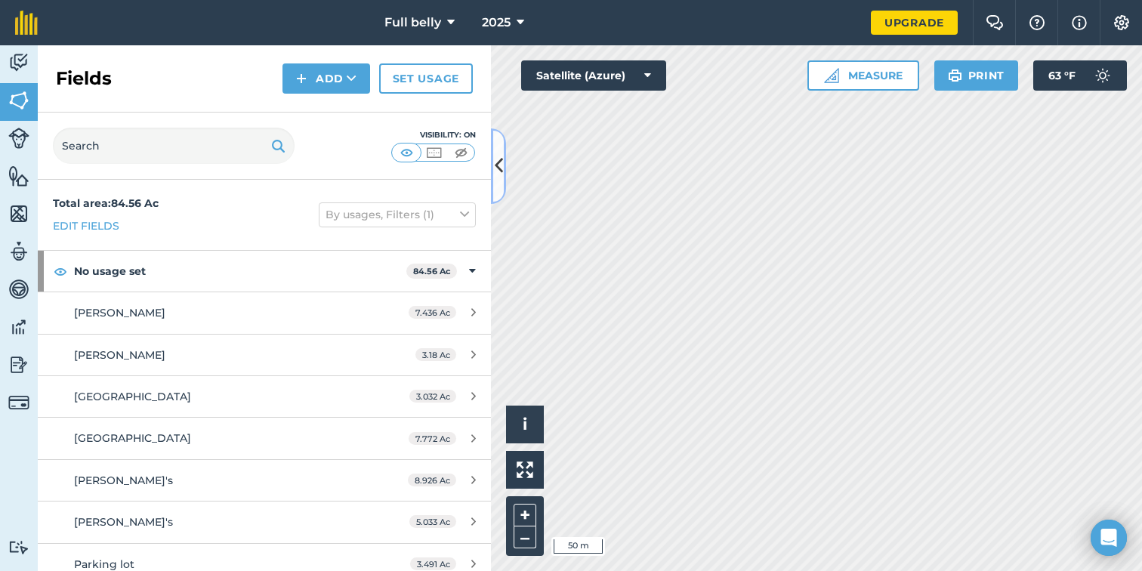
click at [498, 158] on icon at bounding box center [499, 166] width 8 height 26
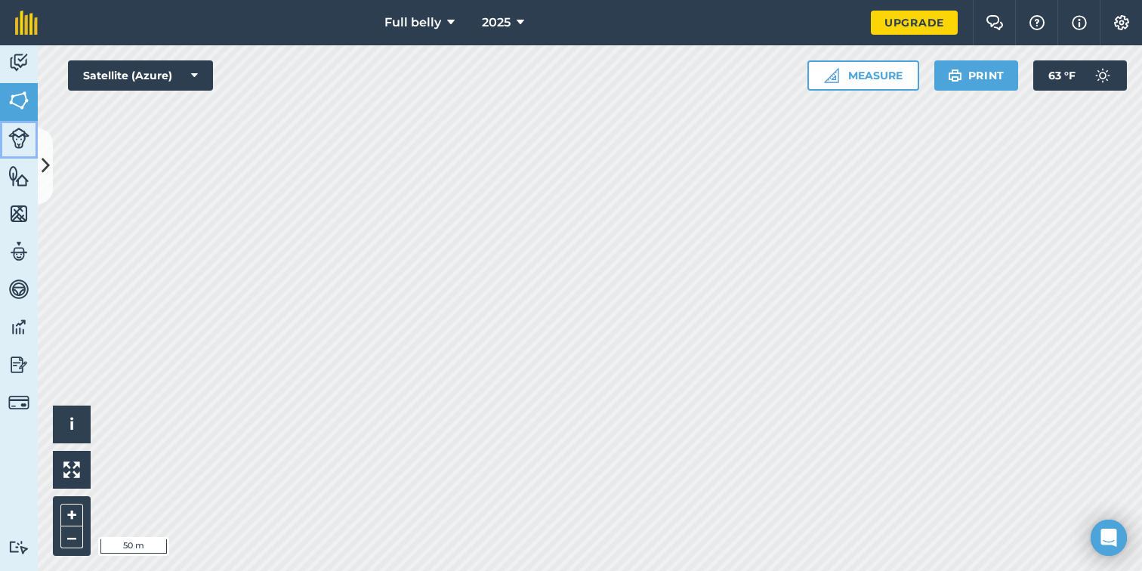
click at [16, 134] on img at bounding box center [18, 138] width 21 height 21
click at [11, 134] on img at bounding box center [18, 138] width 21 height 21
click at [51, 169] on button at bounding box center [45, 166] width 15 height 76
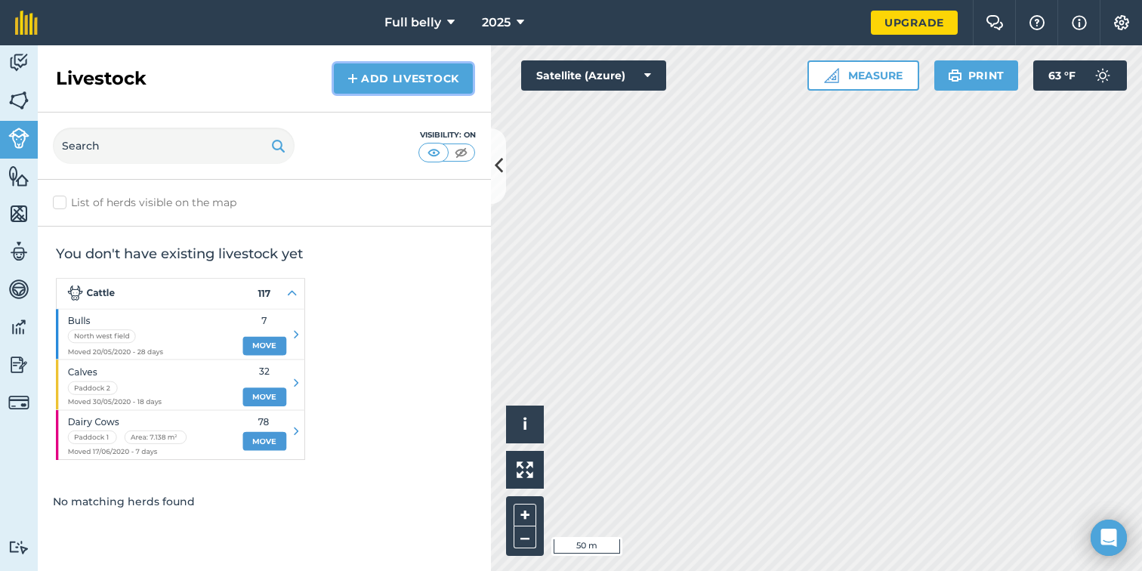
click at [386, 79] on link "Add Livestock" at bounding box center [403, 78] width 139 height 30
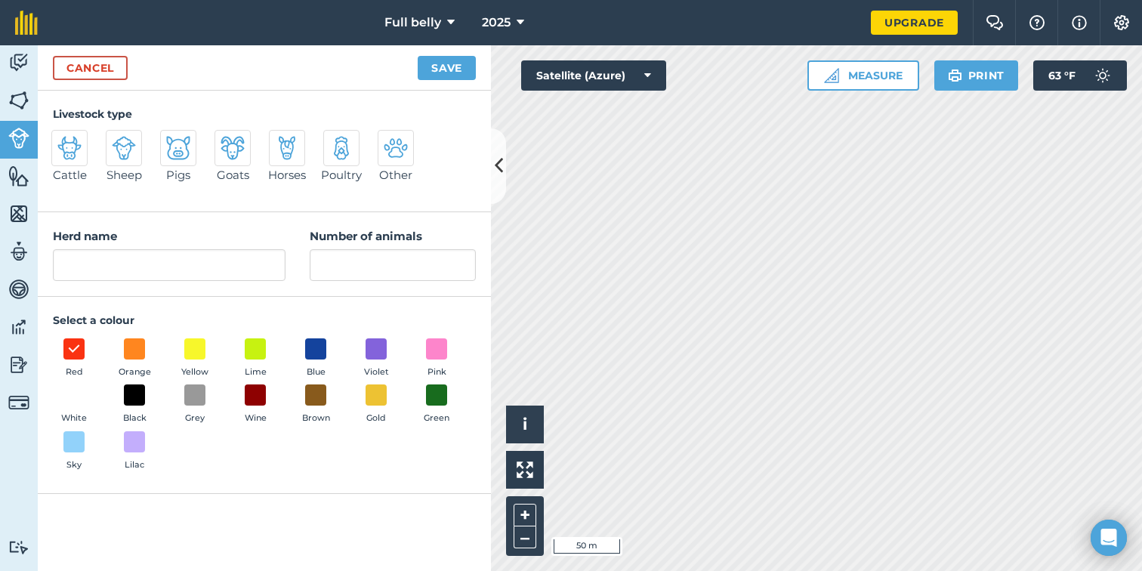
click at [119, 147] on img at bounding box center [124, 148] width 24 height 24
click at [117, 140] on input "Sheep" at bounding box center [112, 135] width 10 height 10
radio input "true"
type input "Sheep"
click at [382, 267] on input "Number of animals" at bounding box center [393, 265] width 166 height 32
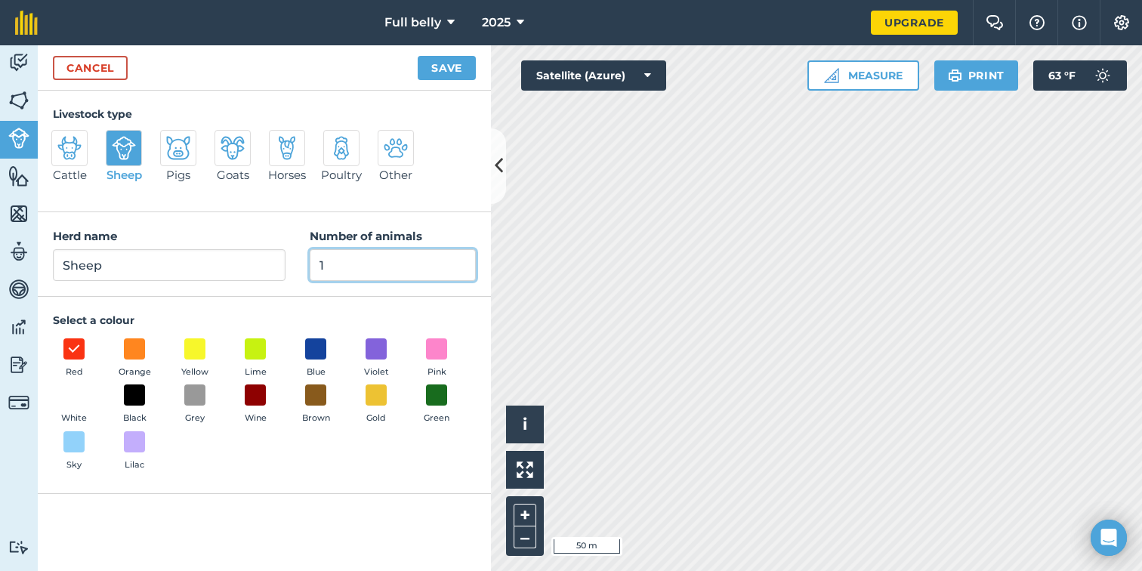
type input "1"
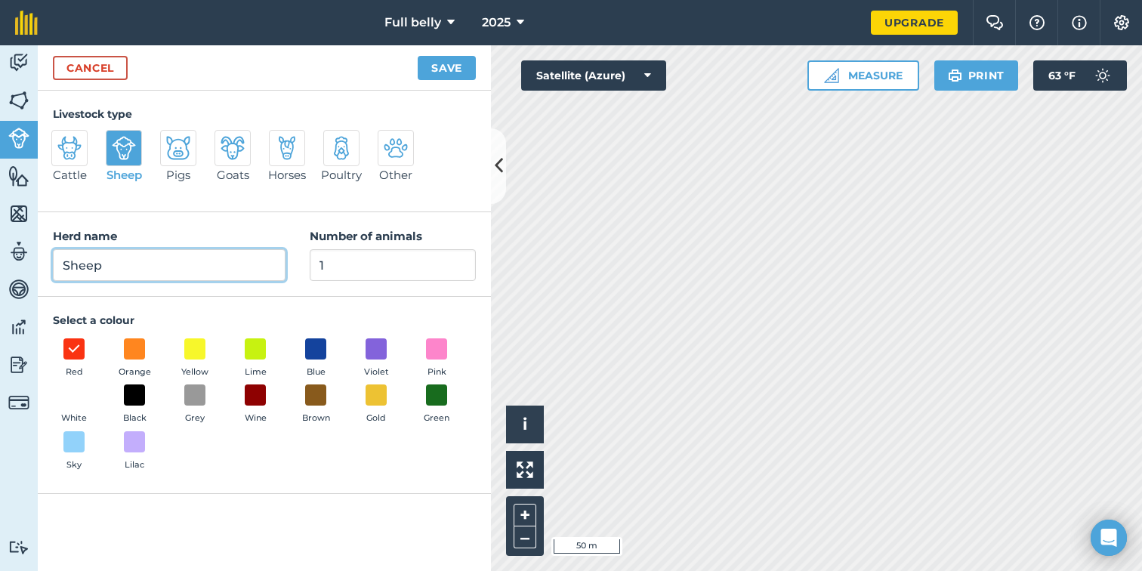
click at [193, 267] on input "Sheep" at bounding box center [169, 265] width 233 height 32
type input "[PERSON_NAME]"
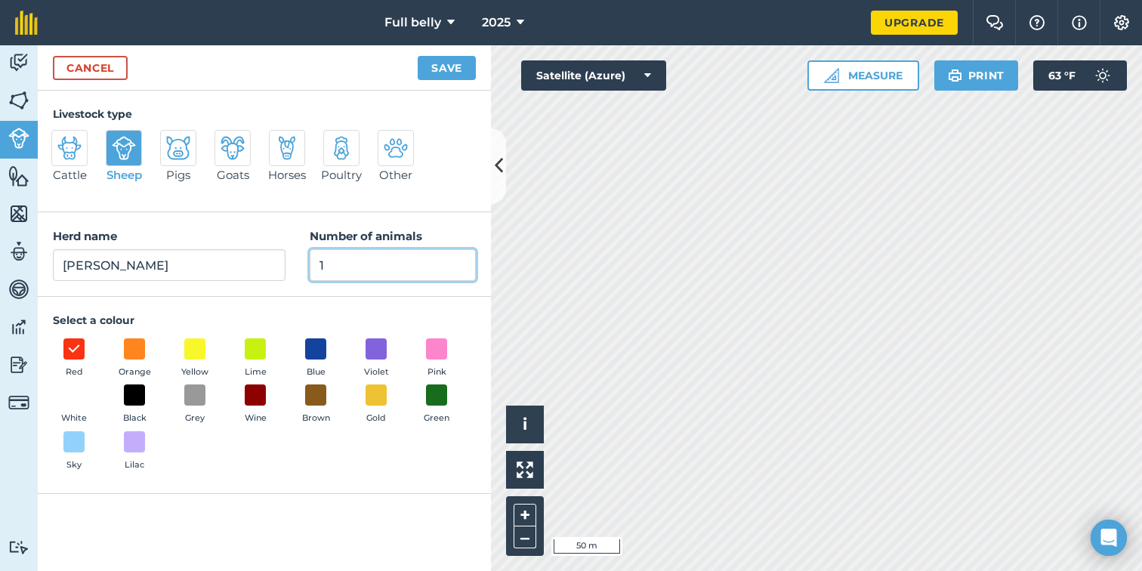
click at [367, 270] on input "1" at bounding box center [393, 265] width 166 height 32
type input "150"
click at [454, 76] on button "Save" at bounding box center [447, 68] width 58 height 24
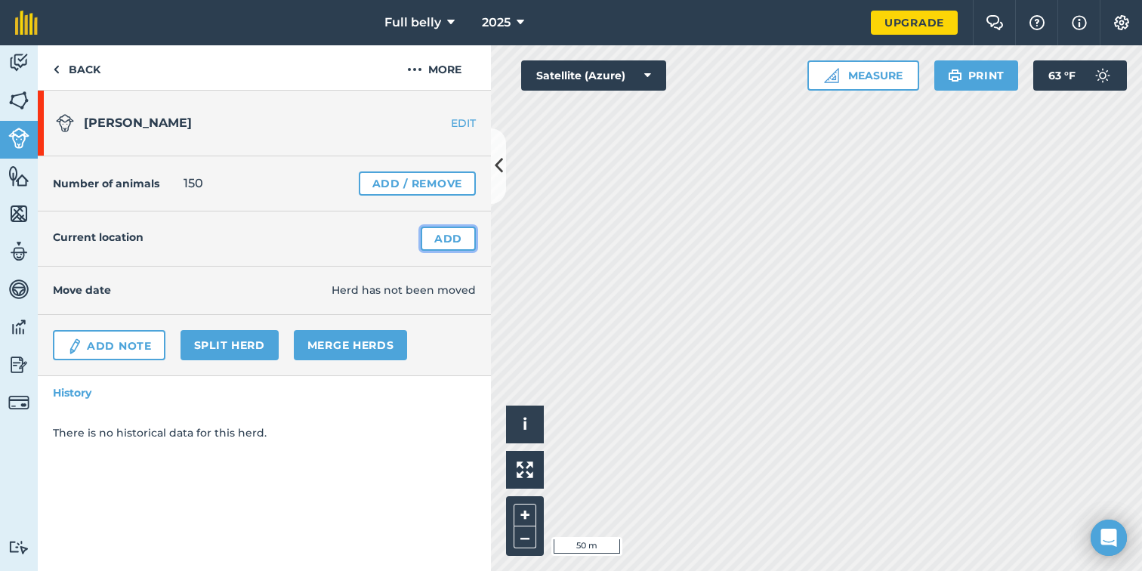
click at [458, 247] on link "Add" at bounding box center [448, 239] width 55 height 24
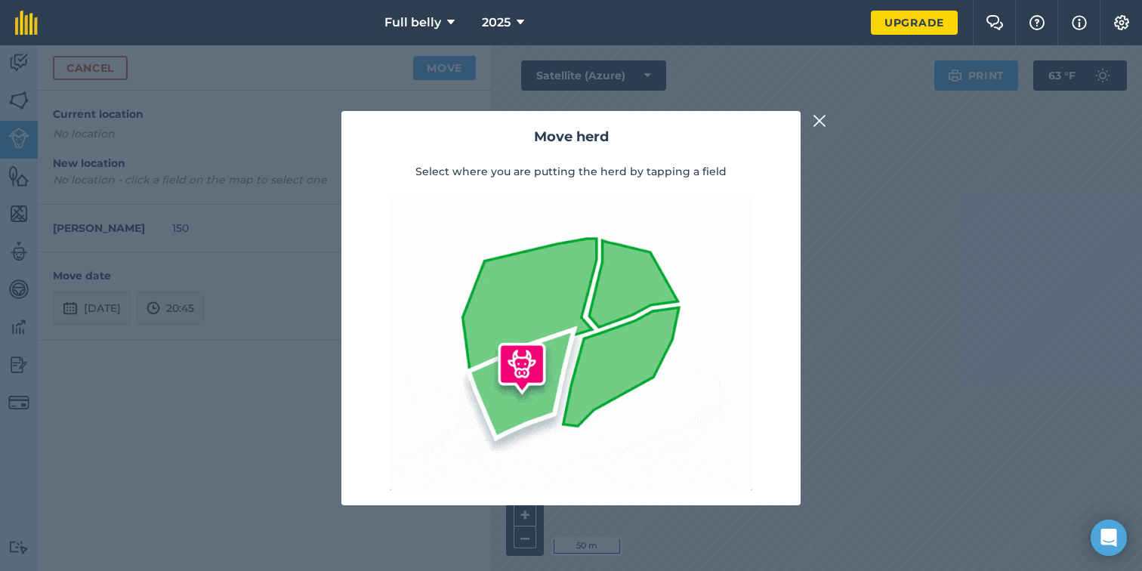
click at [816, 117] on img at bounding box center [820, 121] width 14 height 18
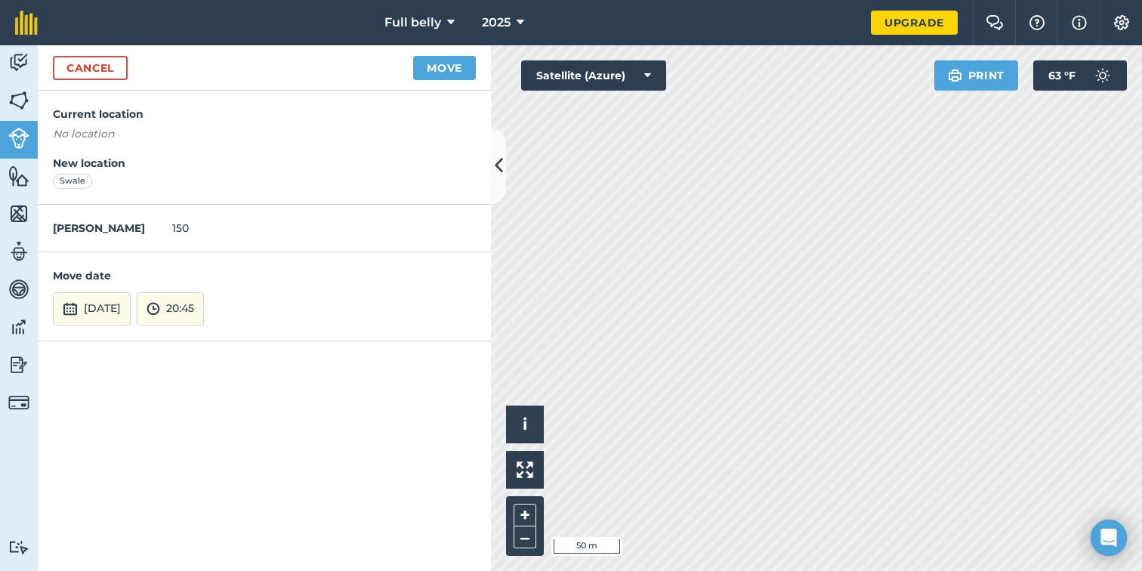
click at [88, 133] on em "No location" at bounding box center [84, 134] width 62 height 14
click at [450, 65] on button "Move" at bounding box center [444, 68] width 63 height 24
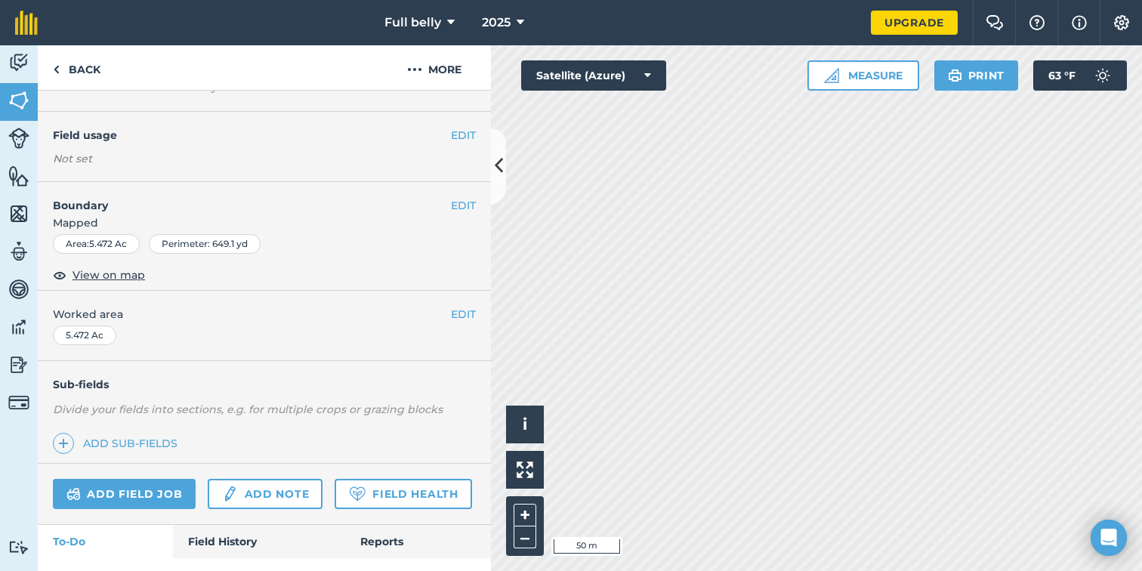
scroll to position [137, 0]
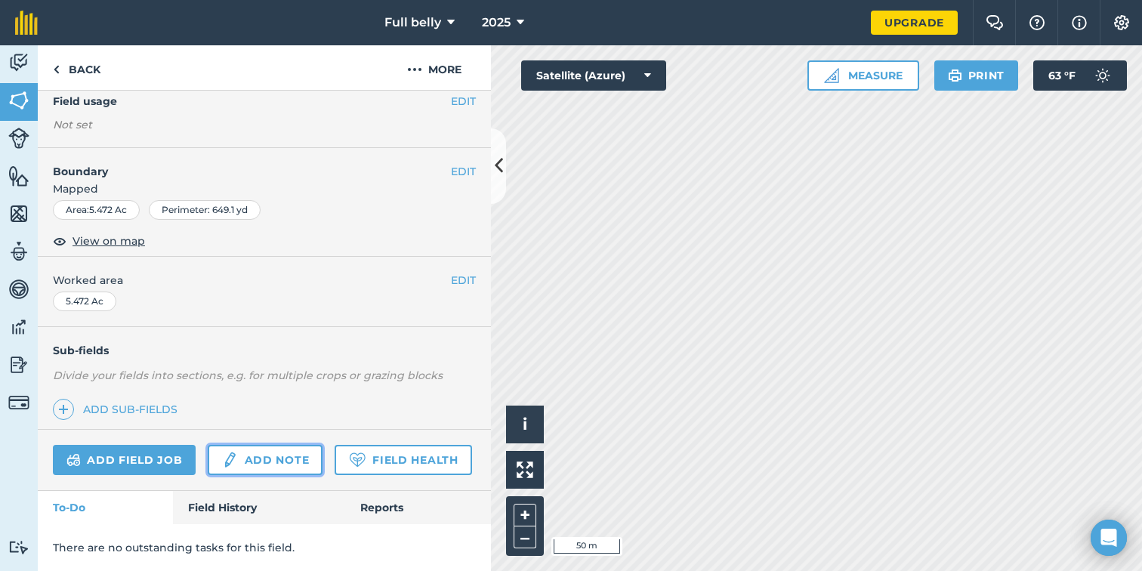
click at [260, 459] on link "Add note" at bounding box center [265, 460] width 115 height 30
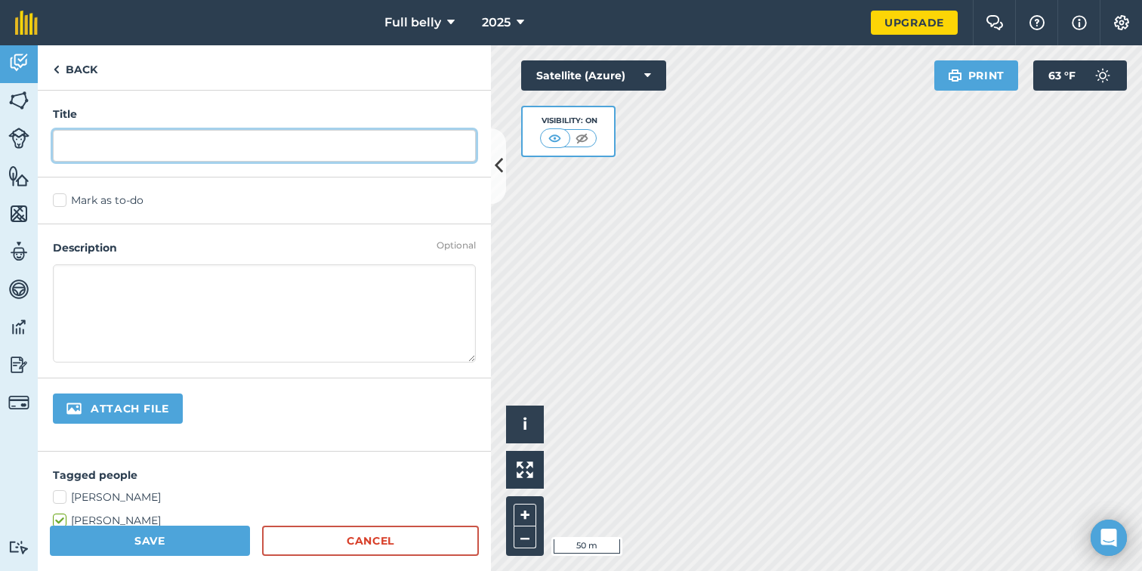
click at [116, 153] on input "text" at bounding box center [264, 146] width 423 height 32
type input "n"
type input "[PERSON_NAME]"
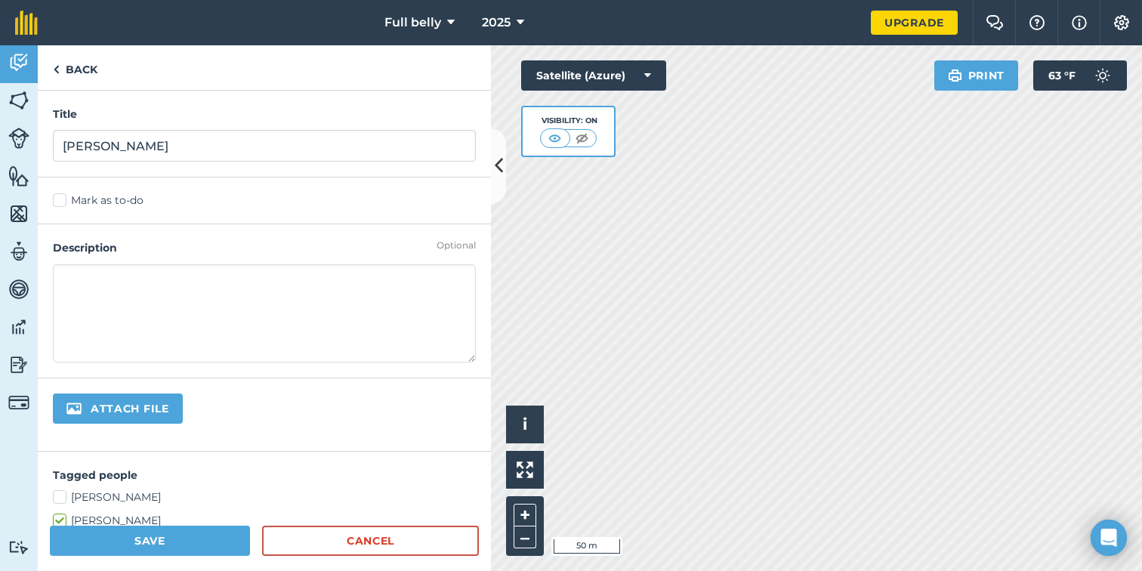
click at [105, 295] on textarea at bounding box center [264, 313] width 423 height 98
type textarea "1"
type textarea "[DATE] through [DATE]"
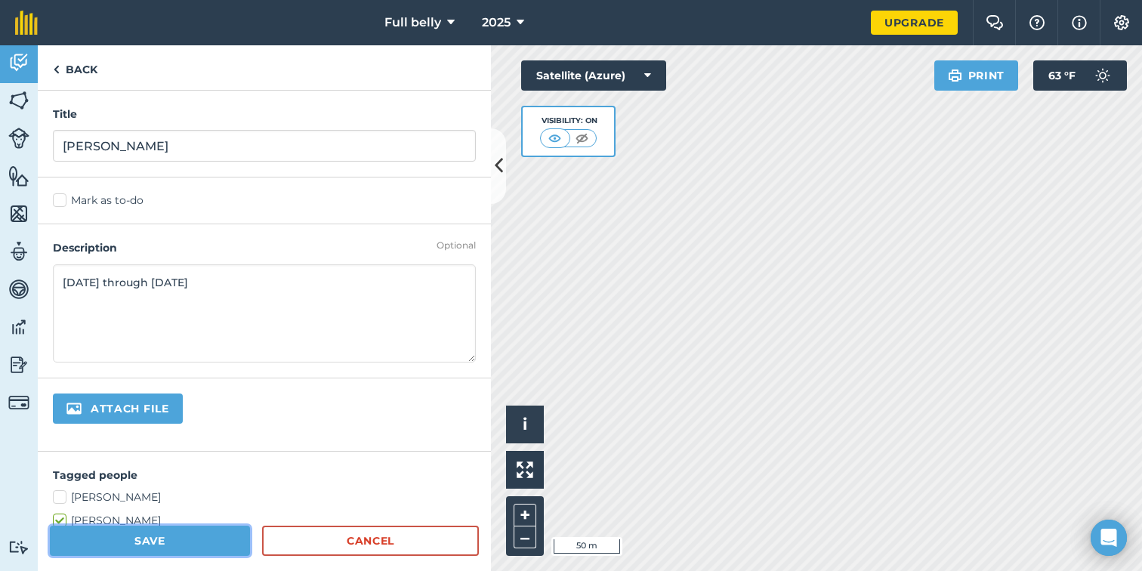
click at [140, 540] on button "Save" at bounding box center [150, 541] width 200 height 30
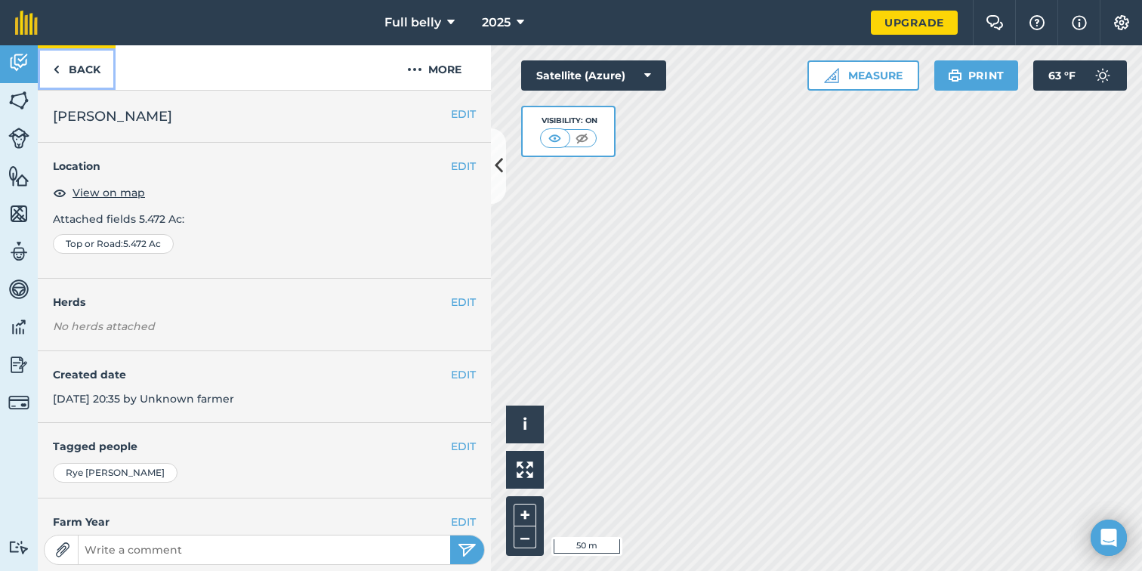
click at [89, 70] on link "Back" at bounding box center [77, 67] width 78 height 45
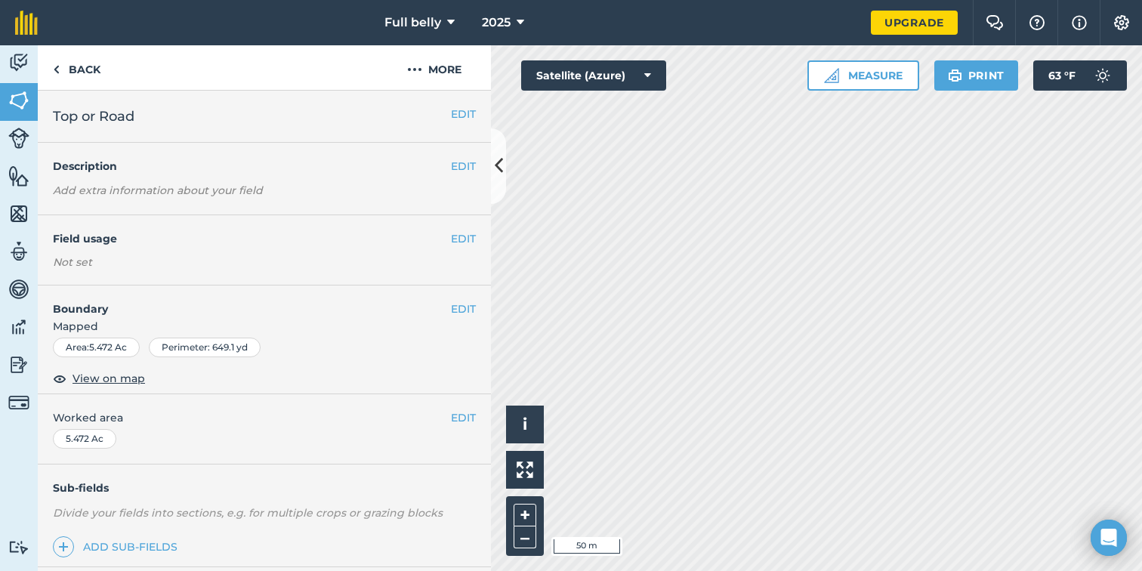
scroll to position [137, 0]
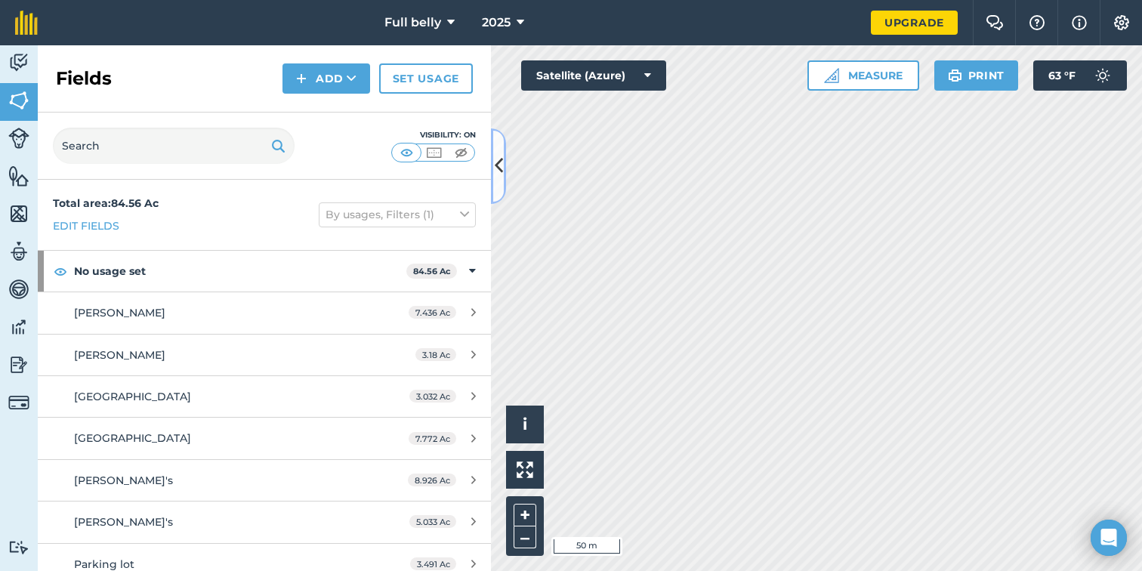
click at [500, 173] on icon at bounding box center [499, 166] width 8 height 26
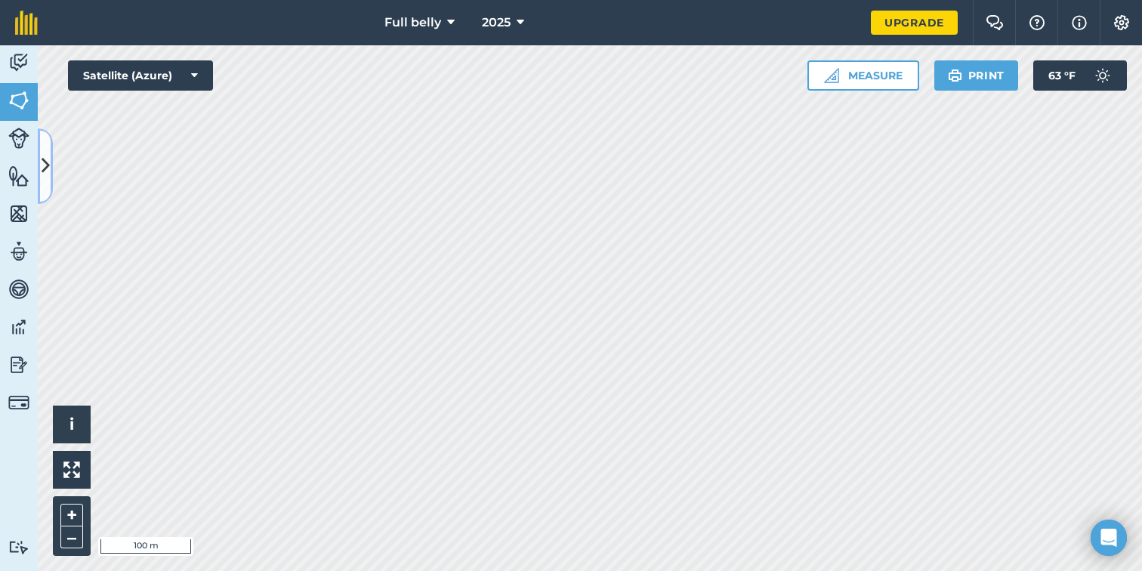
click at [43, 149] on button at bounding box center [45, 166] width 15 height 76
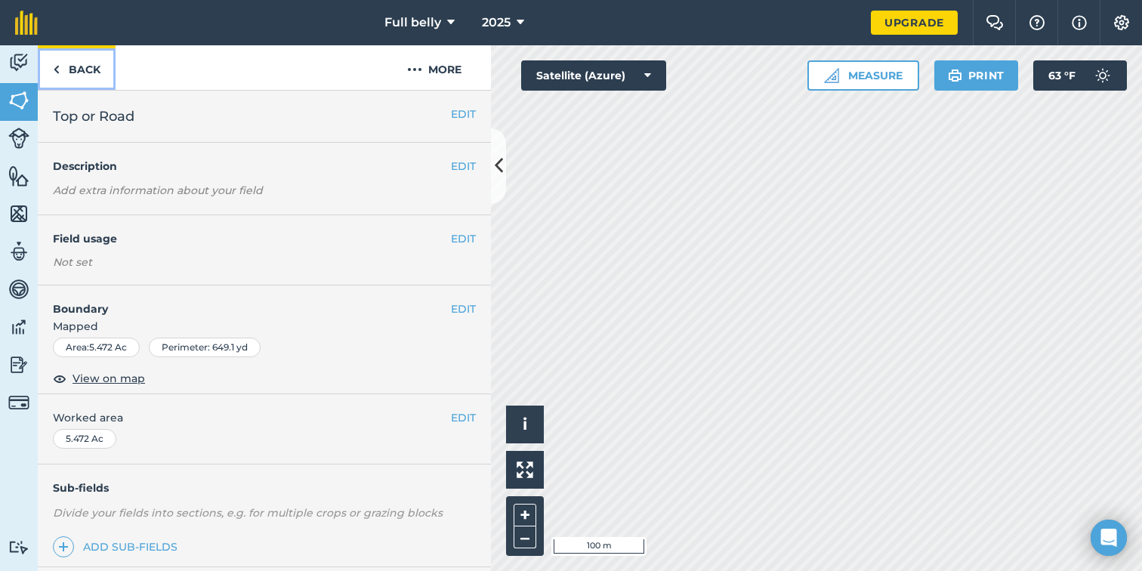
click at [85, 67] on link "Back" at bounding box center [77, 67] width 78 height 45
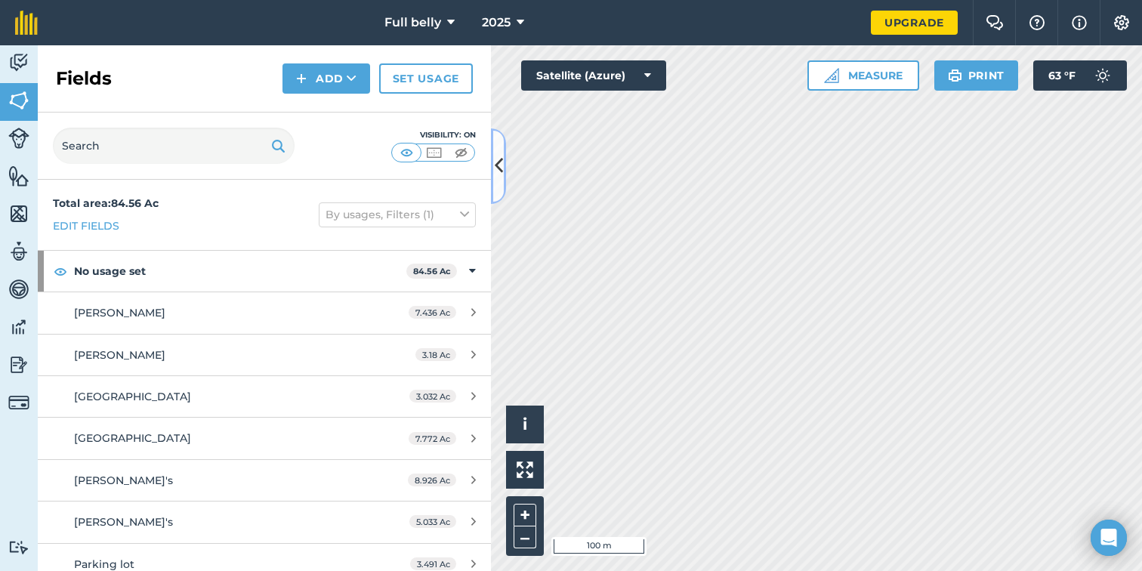
click at [500, 164] on icon at bounding box center [499, 166] width 8 height 26
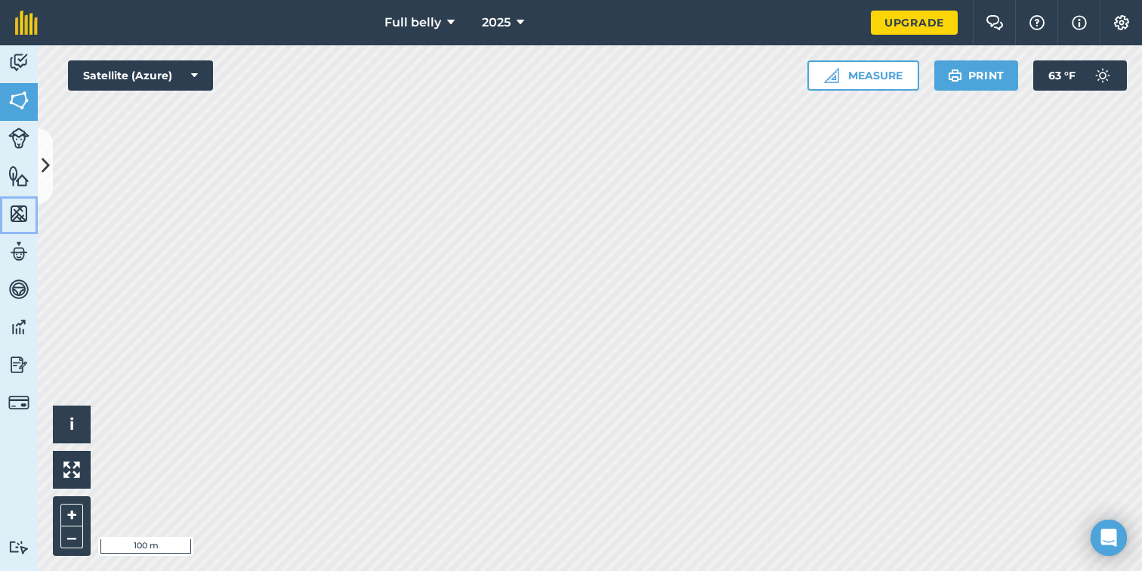
click at [19, 216] on img at bounding box center [18, 213] width 21 height 23
click at [17, 165] on img at bounding box center [18, 176] width 21 height 23
click at [9, 126] on link "Livestock" at bounding box center [19, 140] width 38 height 38
click at [44, 173] on icon at bounding box center [46, 166] width 8 height 26
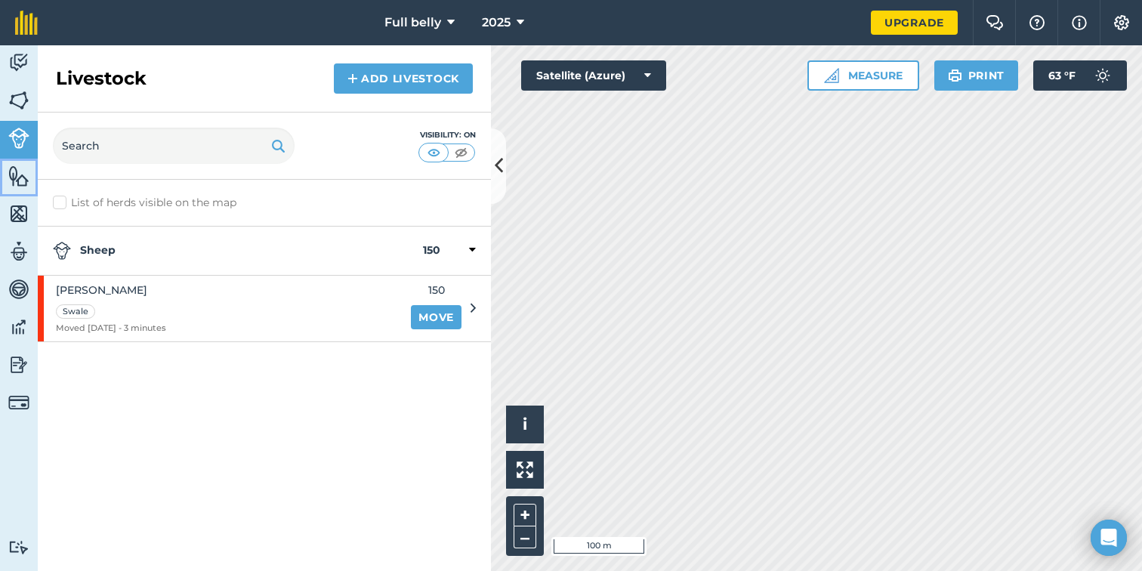
click at [2, 179] on link "Features" at bounding box center [19, 178] width 38 height 38
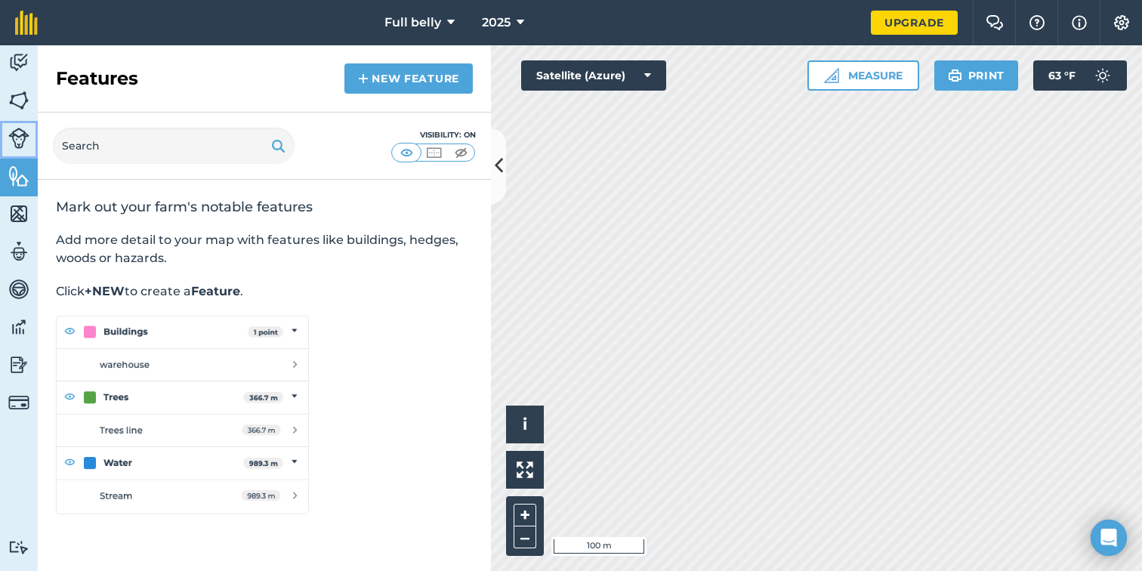
click at [14, 143] on img at bounding box center [18, 138] width 21 height 21
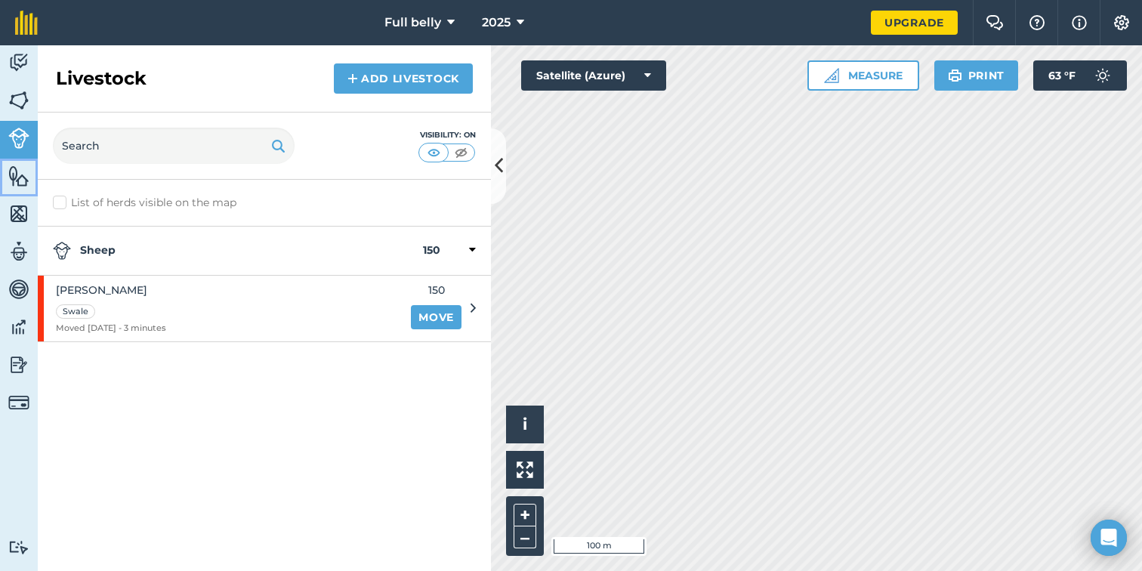
click at [18, 180] on img at bounding box center [18, 176] width 21 height 23
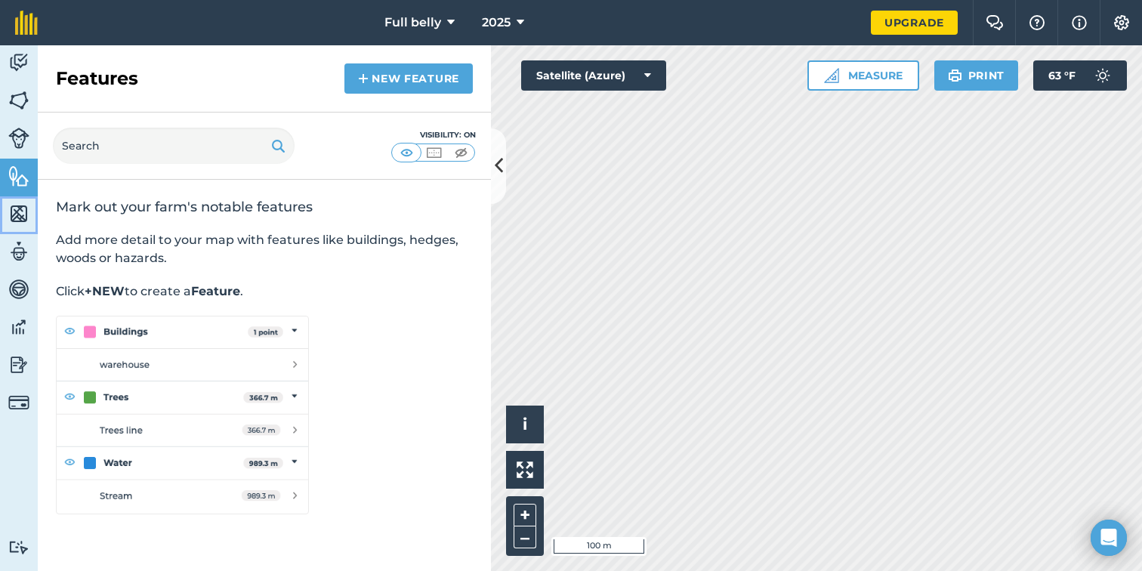
click at [19, 221] on img at bounding box center [18, 213] width 21 height 23
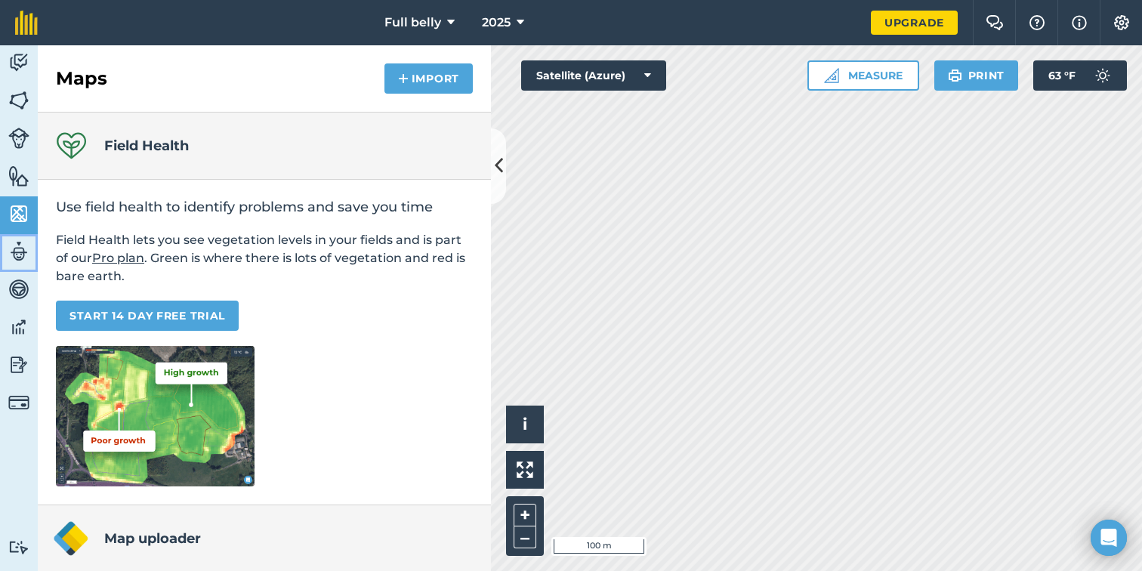
click at [26, 257] on img at bounding box center [18, 251] width 21 height 23
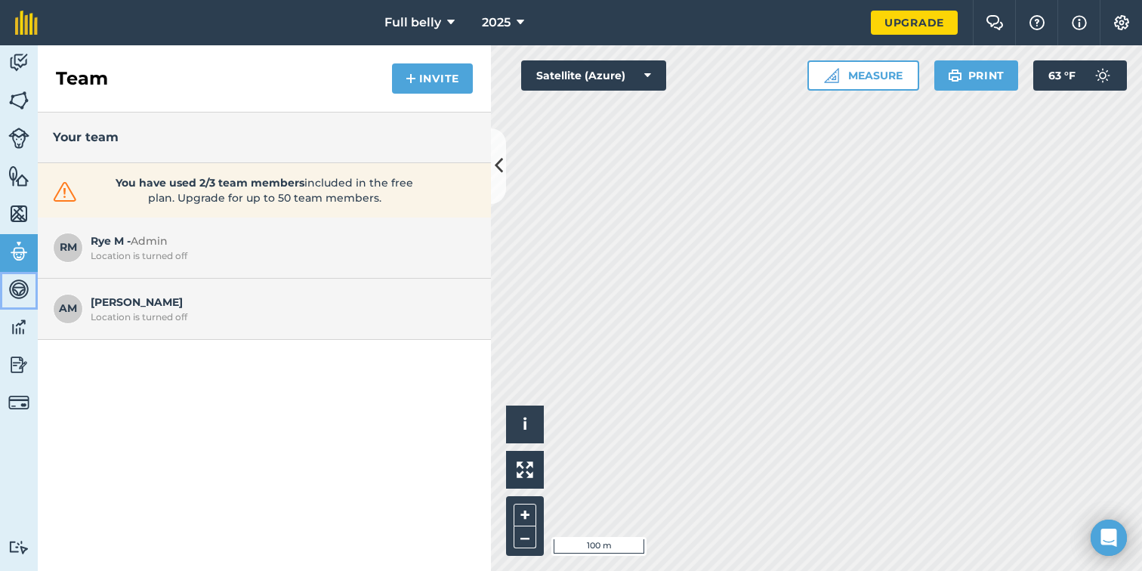
click at [19, 285] on img at bounding box center [18, 289] width 21 height 23
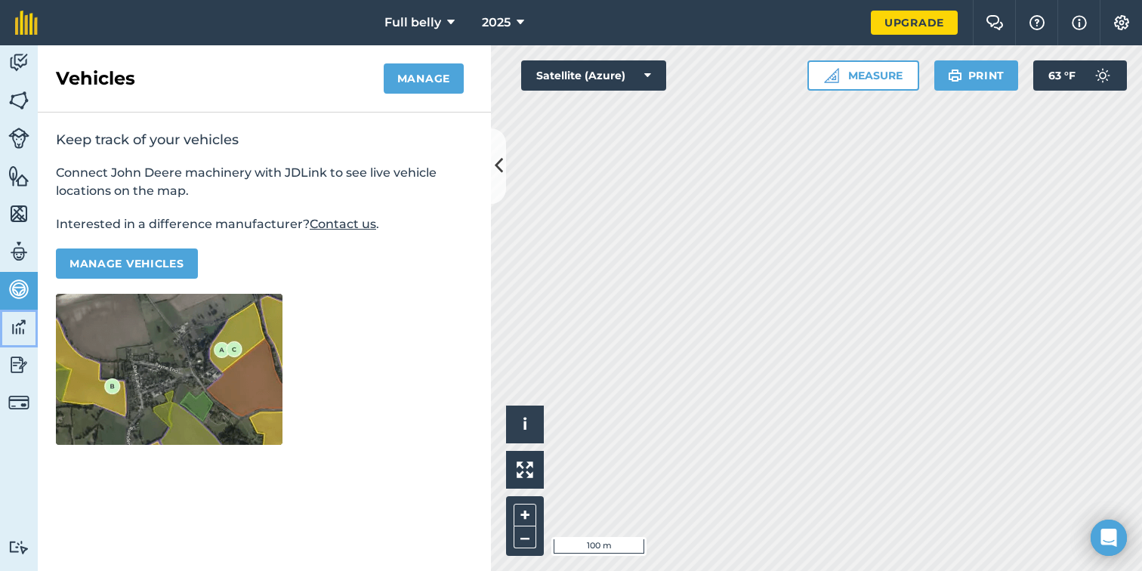
click at [14, 322] on img at bounding box center [18, 327] width 21 height 23
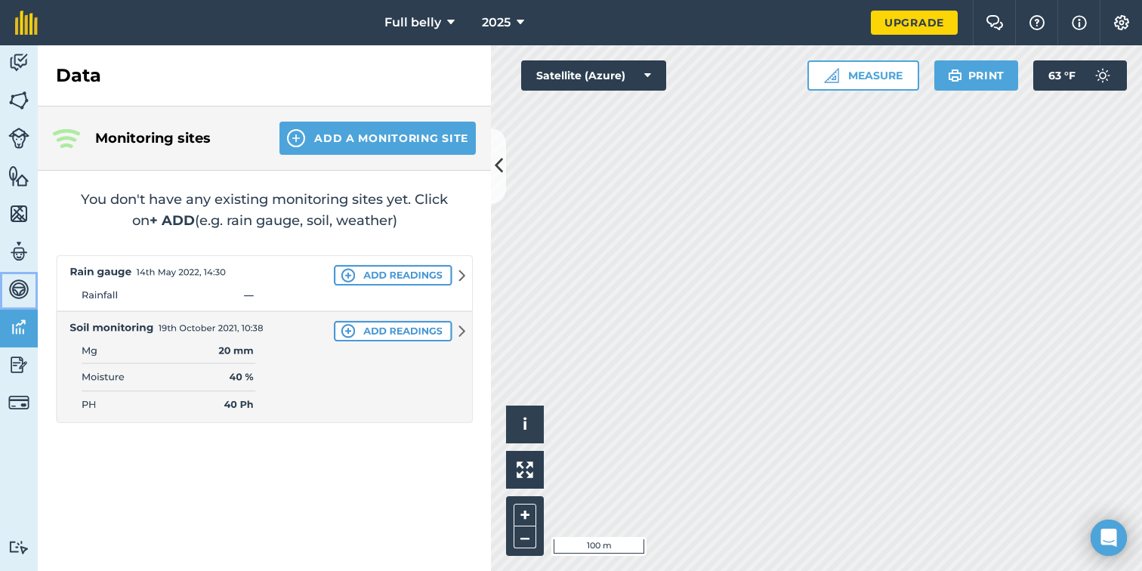
click at [22, 276] on link "Vehicles" at bounding box center [19, 291] width 38 height 38
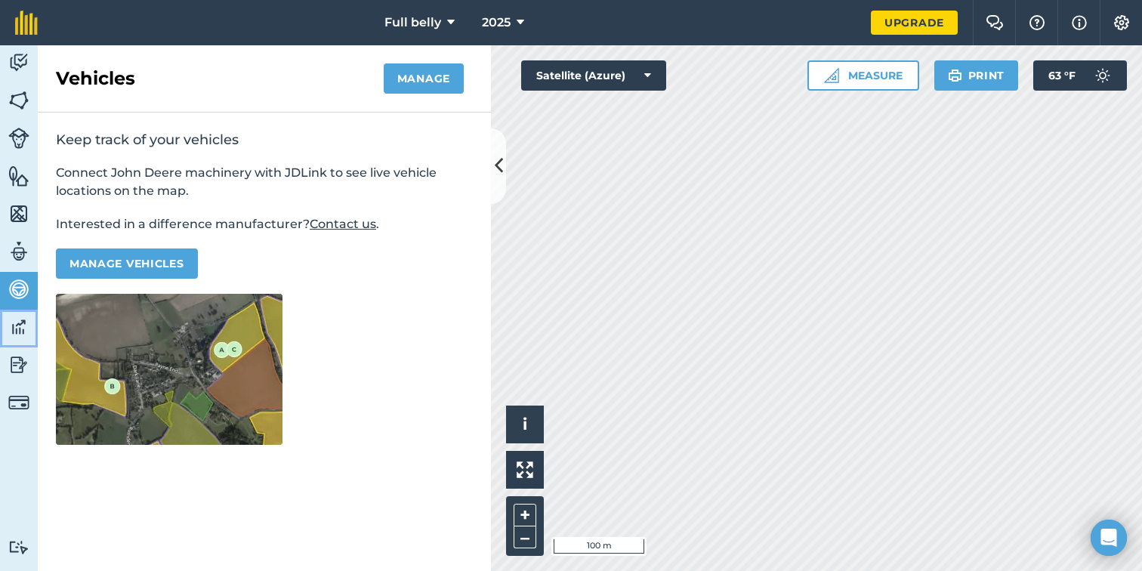
click at [10, 318] on img at bounding box center [18, 327] width 21 height 23
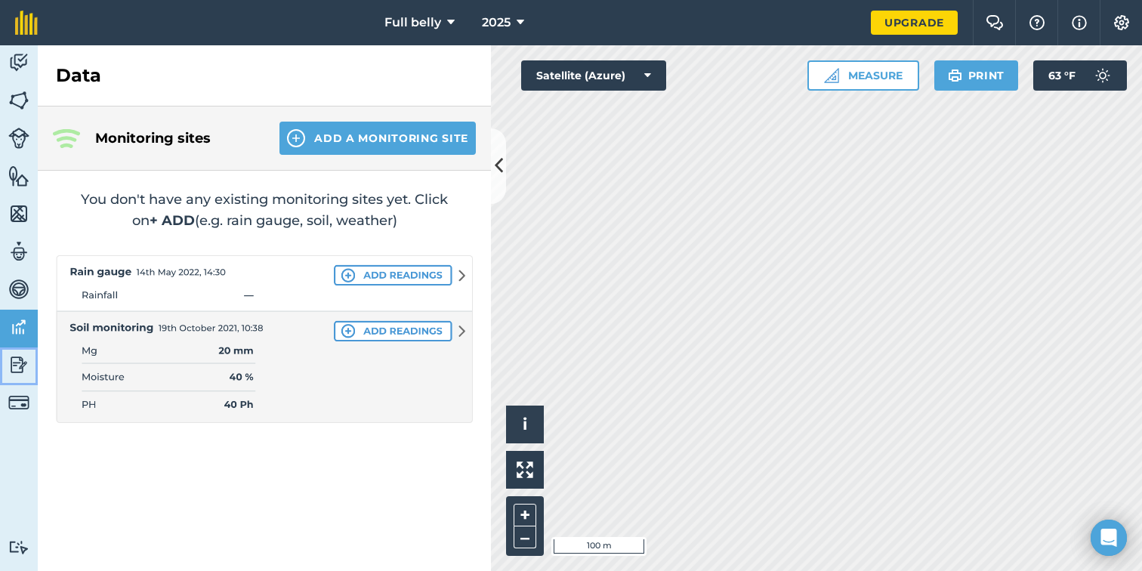
click at [25, 369] on img at bounding box center [18, 364] width 21 height 23
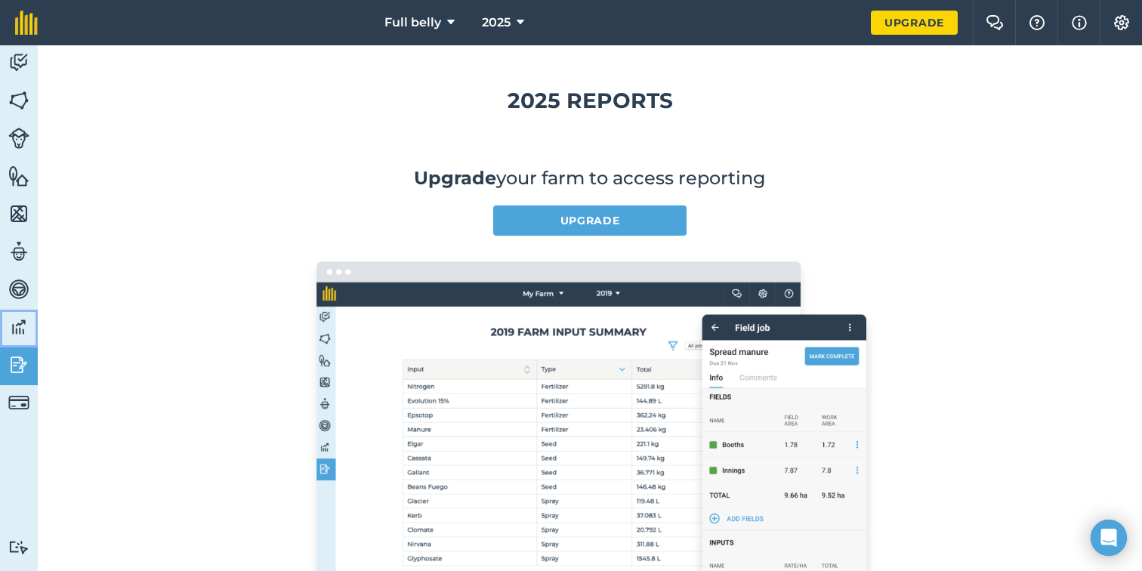
click at [20, 310] on link "Data" at bounding box center [19, 329] width 38 height 38
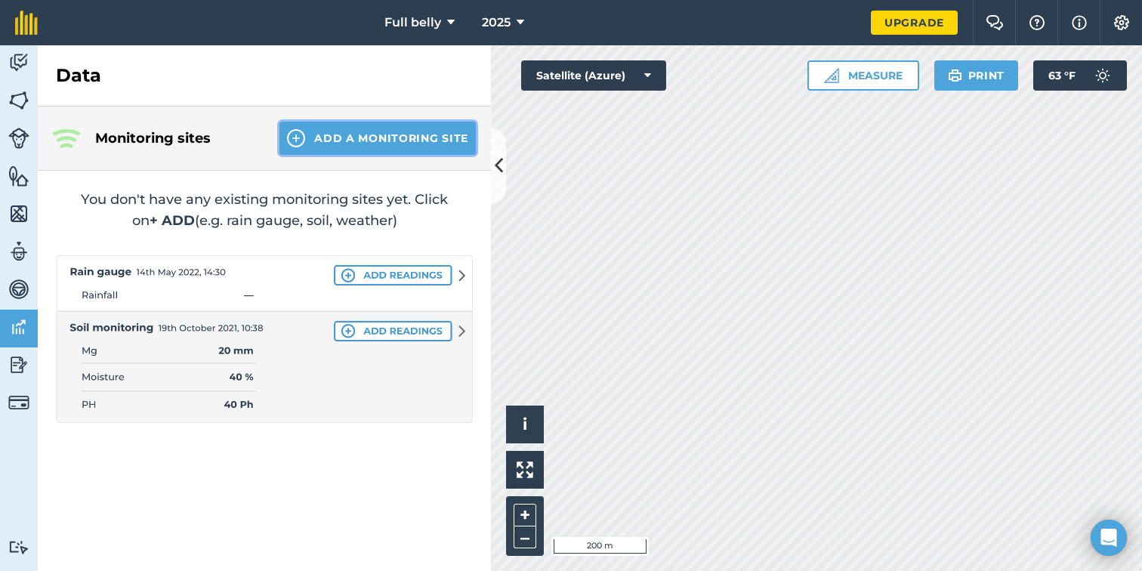
click at [358, 133] on button "Add a Monitoring Site" at bounding box center [377, 138] width 196 height 33
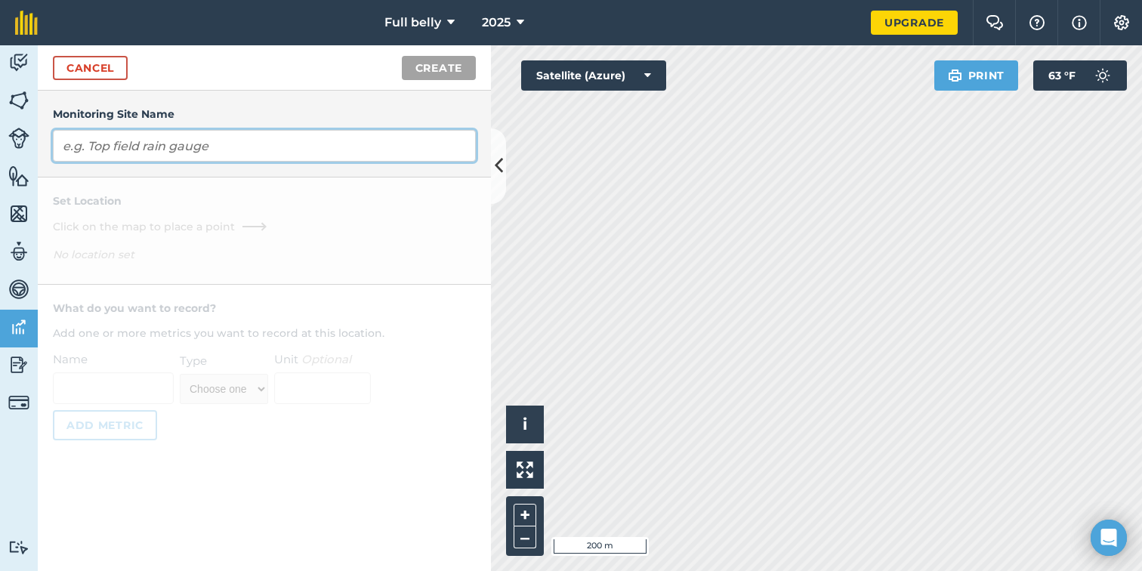
click at [162, 157] on input "text" at bounding box center [264, 146] width 423 height 32
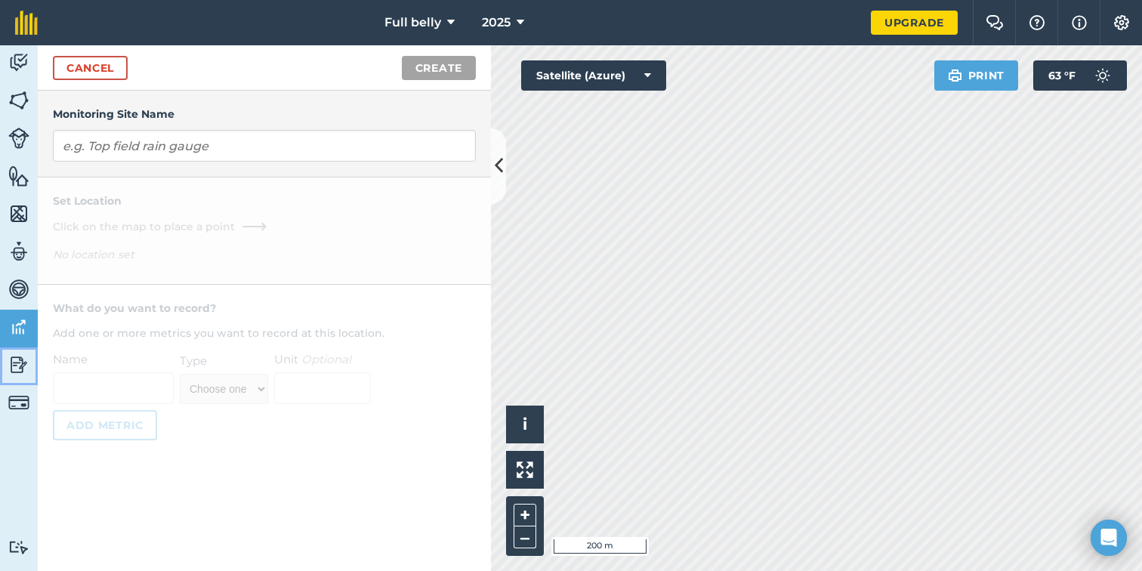
click at [7, 362] on link "Reporting" at bounding box center [19, 366] width 38 height 38
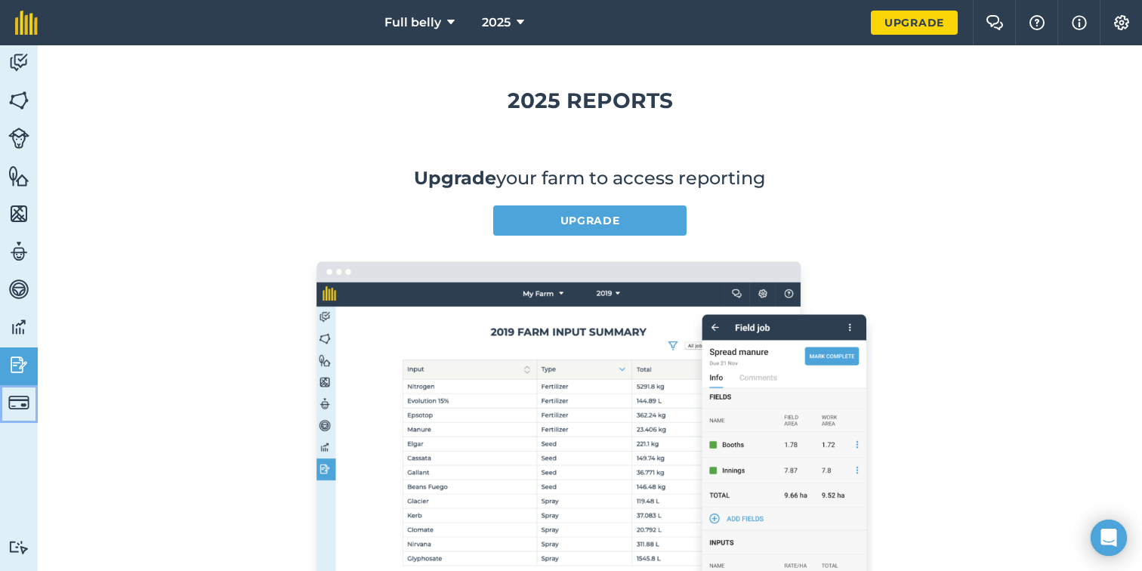
click at [21, 392] on img at bounding box center [18, 402] width 21 height 21
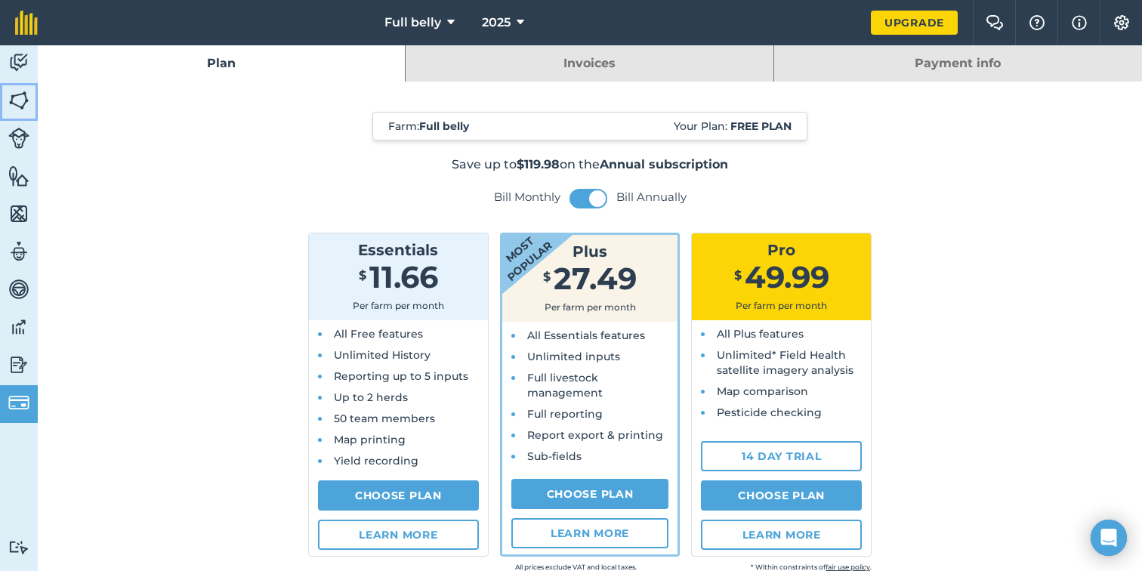
click at [20, 100] on img at bounding box center [18, 100] width 21 height 23
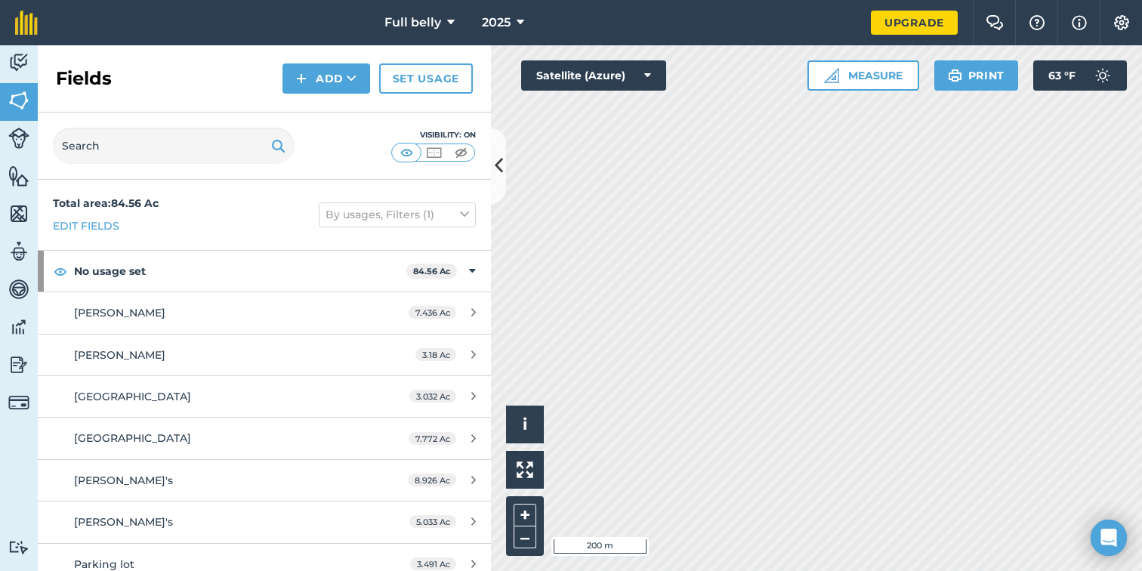
scroll to position [112, 0]
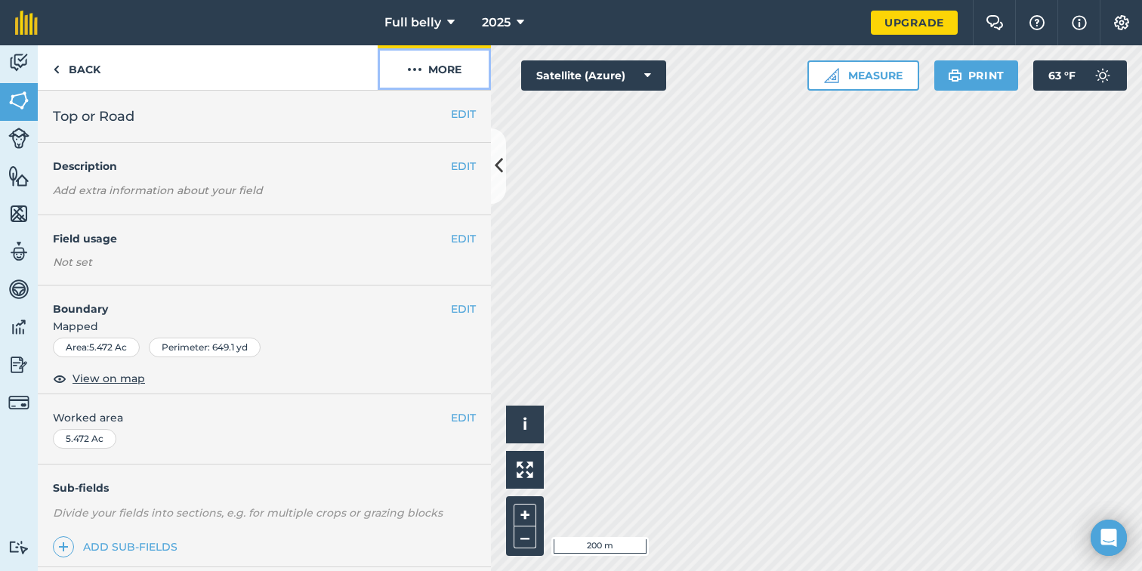
click at [433, 61] on button "More" at bounding box center [434, 67] width 113 height 45
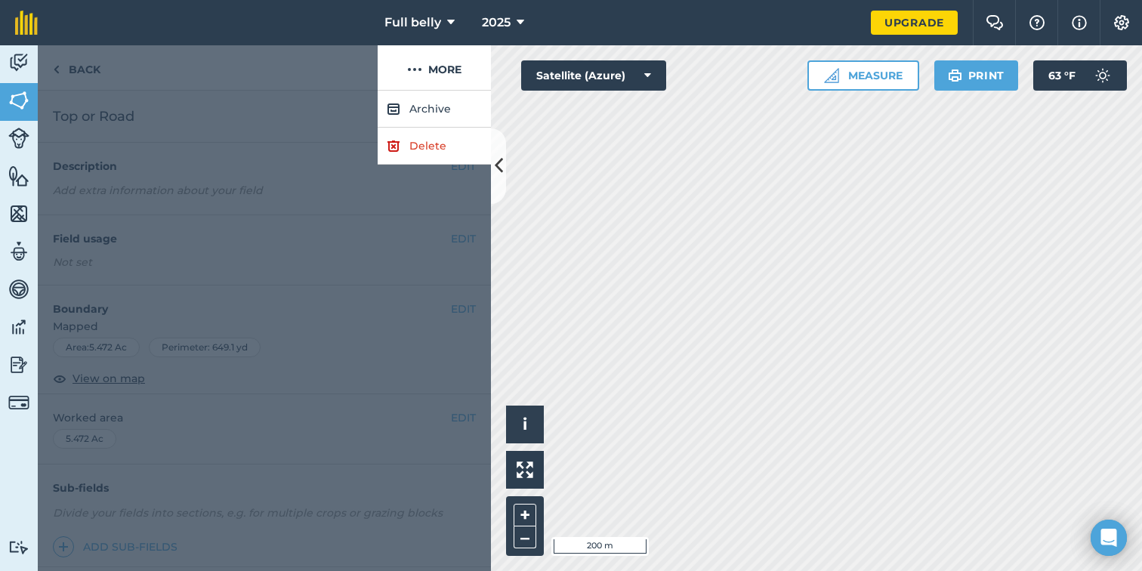
click at [273, 70] on div at bounding box center [208, 67] width 340 height 45
